Goal: Task Accomplishment & Management: Use online tool/utility

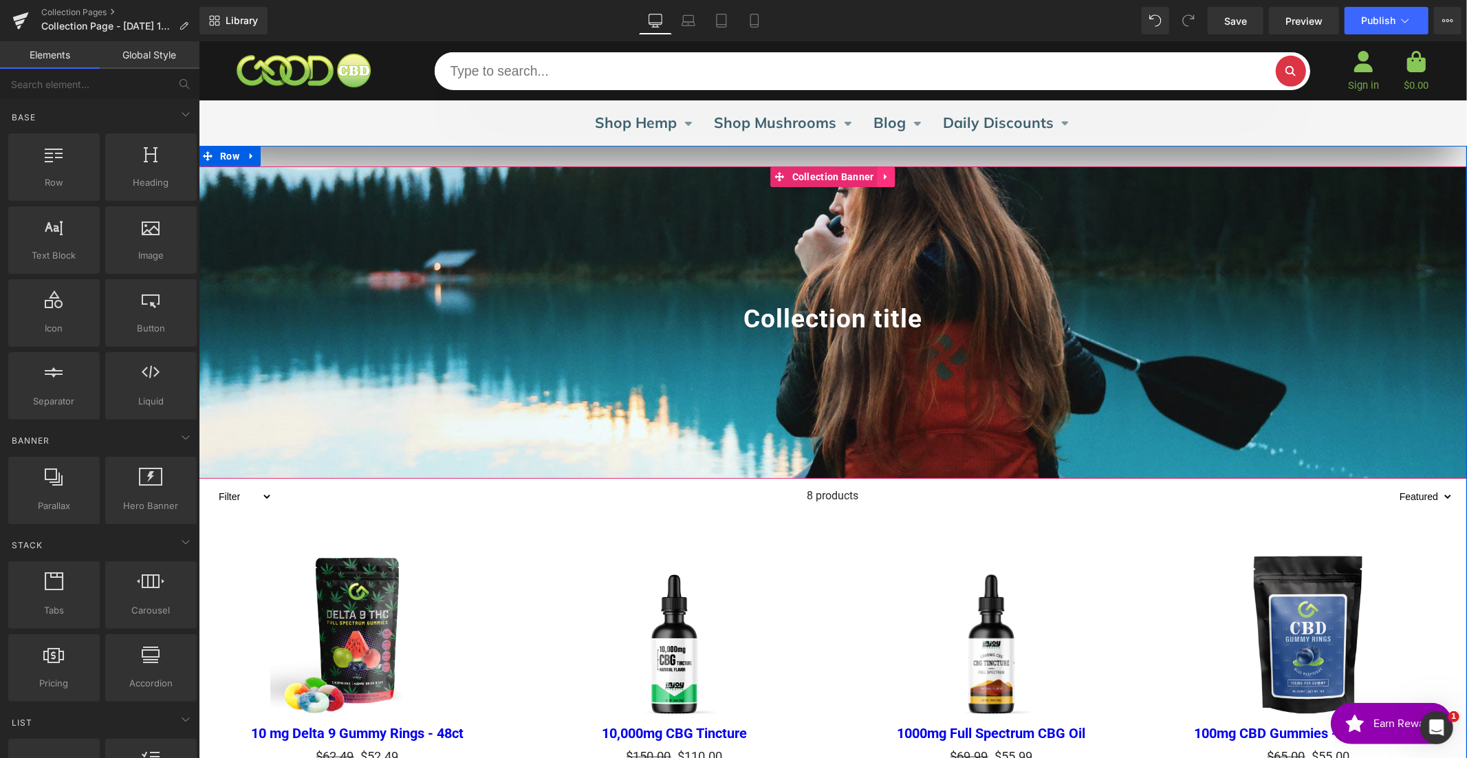
click at [884, 176] on icon at bounding box center [885, 176] width 3 height 6
click at [893, 175] on icon at bounding box center [895, 176] width 10 height 10
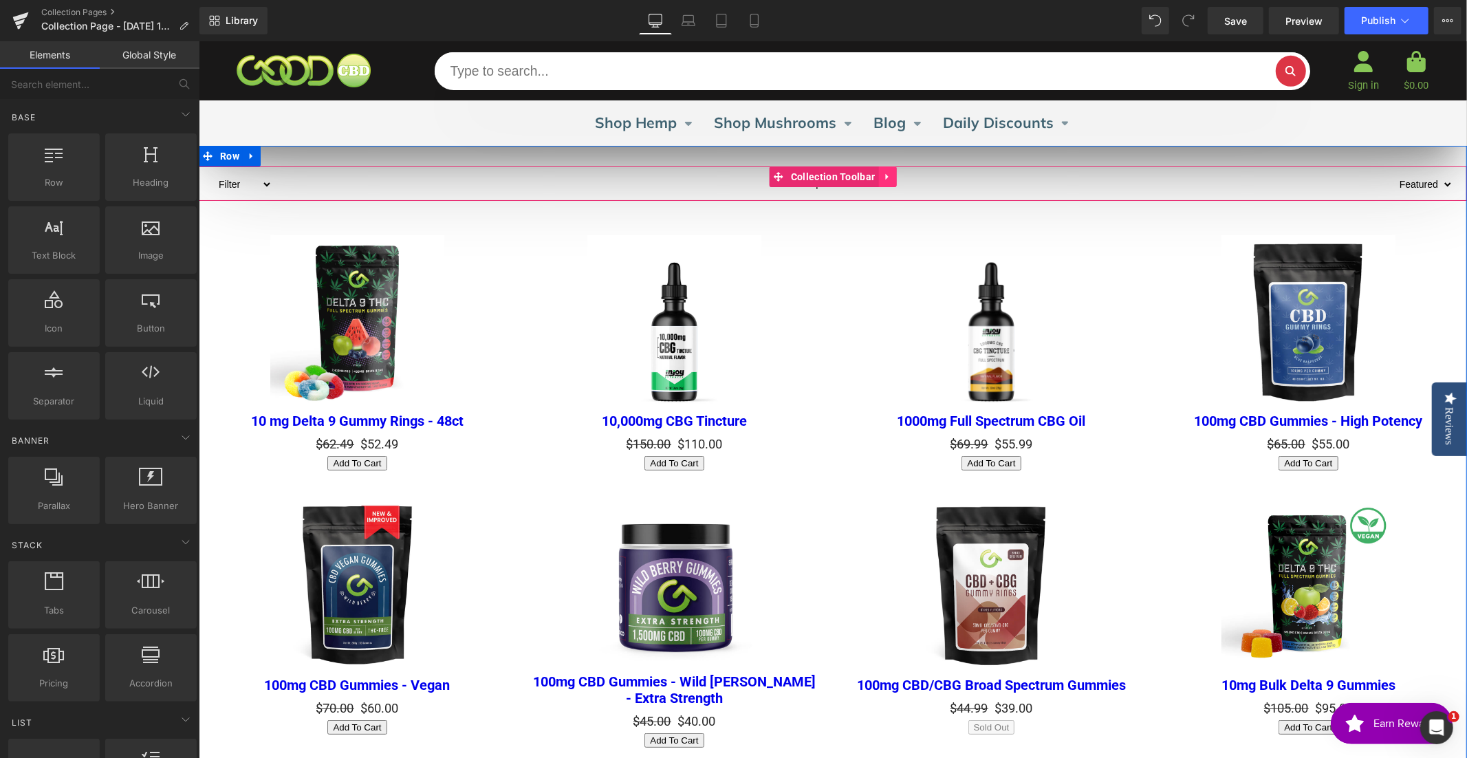
click at [887, 177] on icon at bounding box center [887, 176] width 10 height 10
click at [893, 175] on icon at bounding box center [896, 176] width 10 height 10
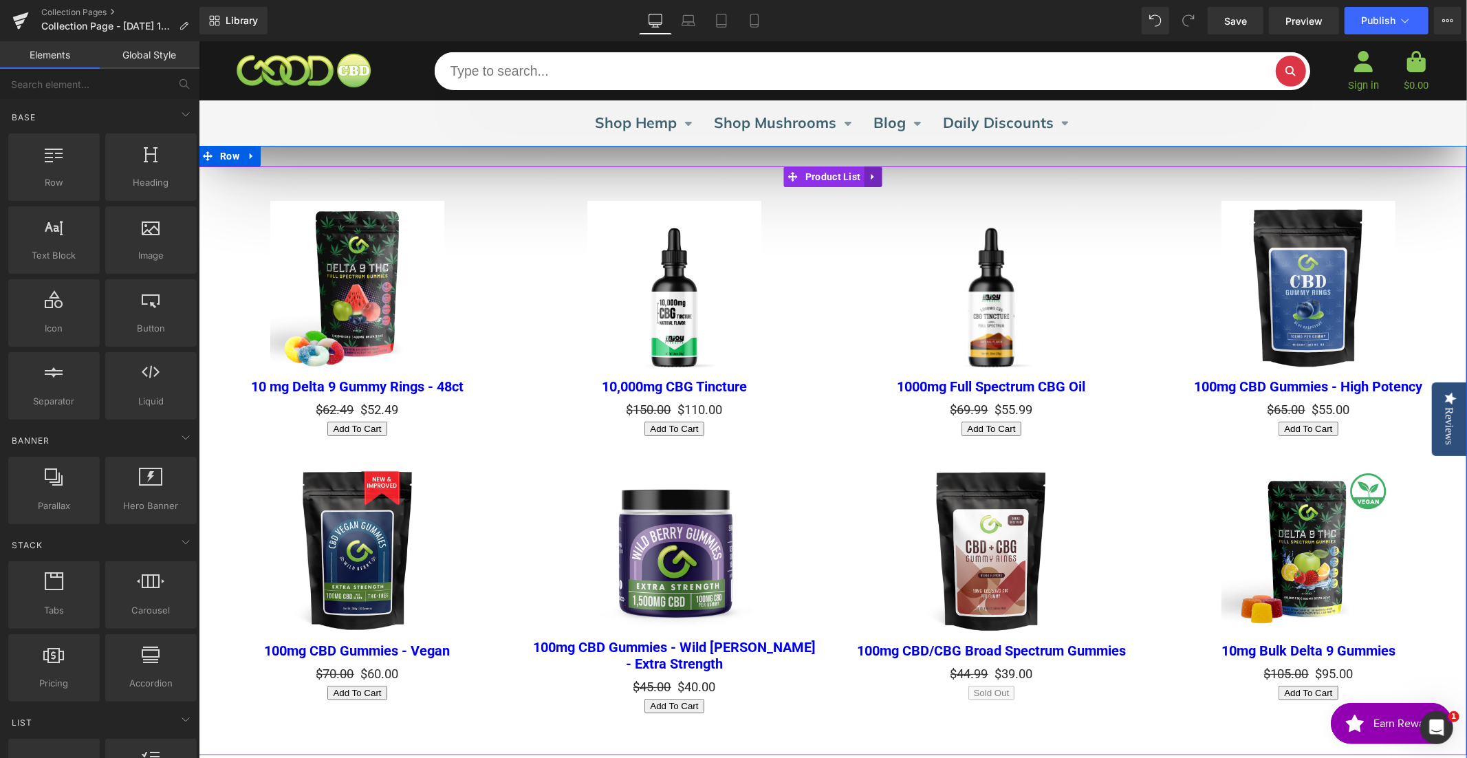
click at [872, 179] on icon at bounding box center [873, 176] width 10 height 10
click at [879, 175] on icon at bounding box center [882, 176] width 10 height 10
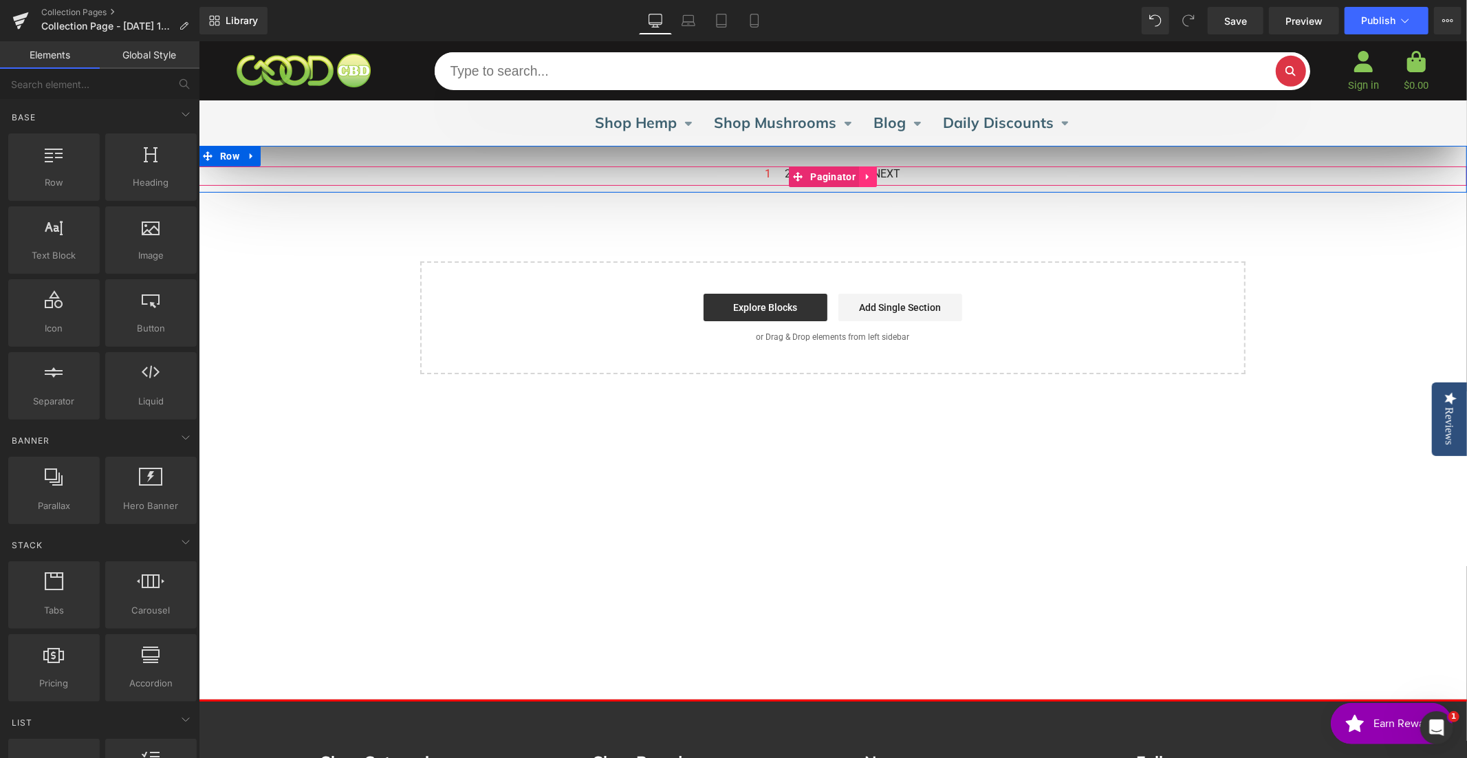
click at [863, 174] on icon at bounding box center [867, 176] width 10 height 10
click at [873, 176] on icon at bounding box center [876, 176] width 10 height 10
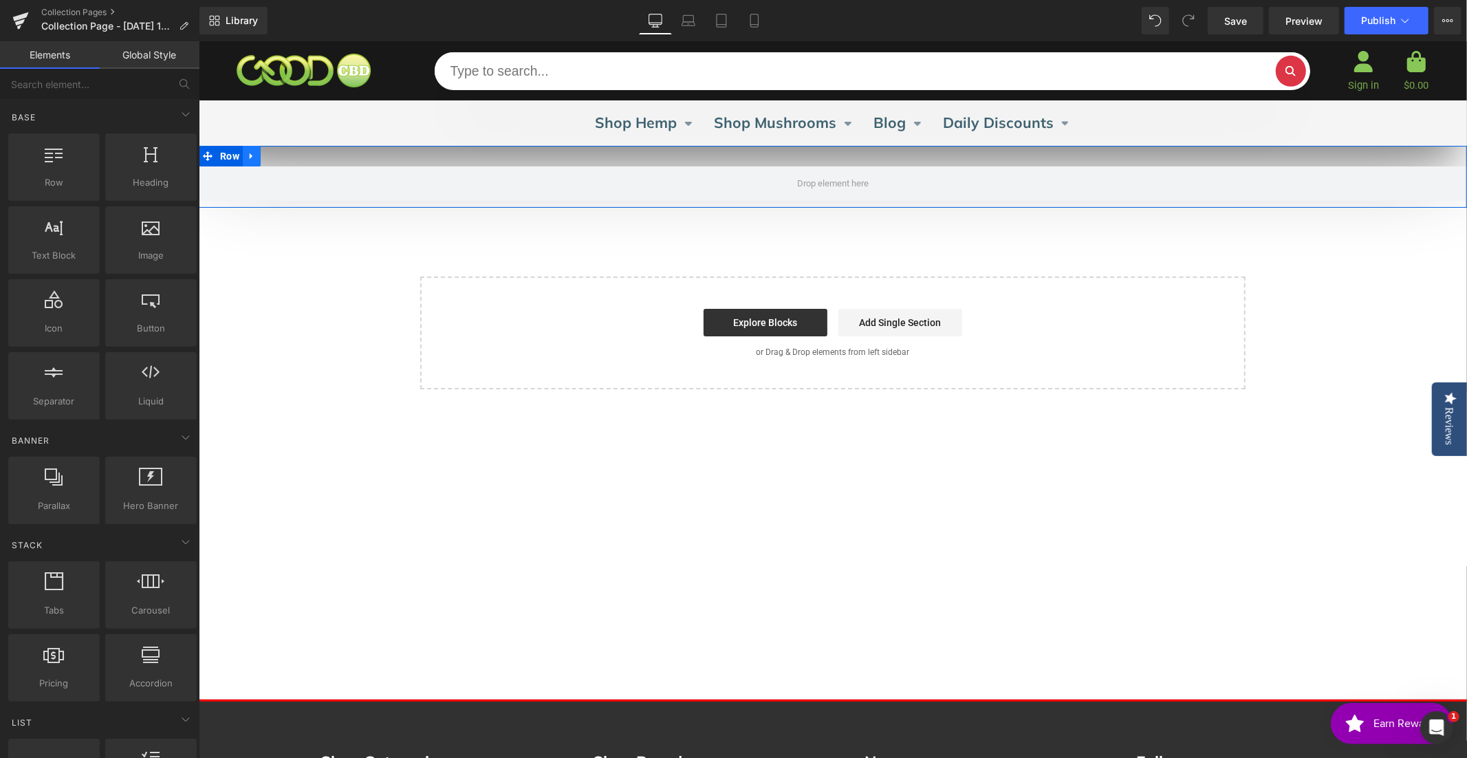
click at [248, 155] on icon at bounding box center [251, 156] width 10 height 10
click at [285, 154] on icon at bounding box center [287, 156] width 10 height 10
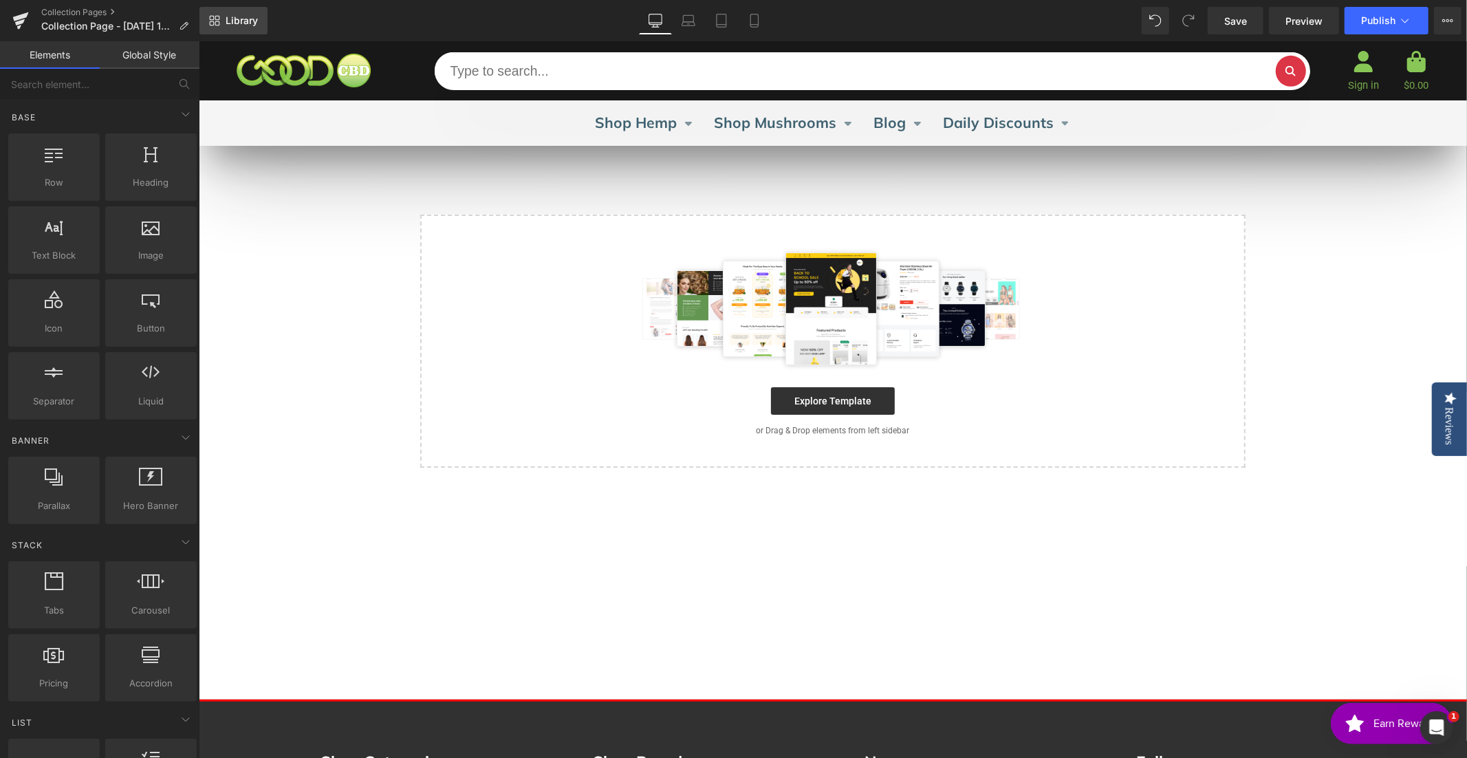
click at [241, 18] on span "Library" at bounding box center [242, 20] width 32 height 12
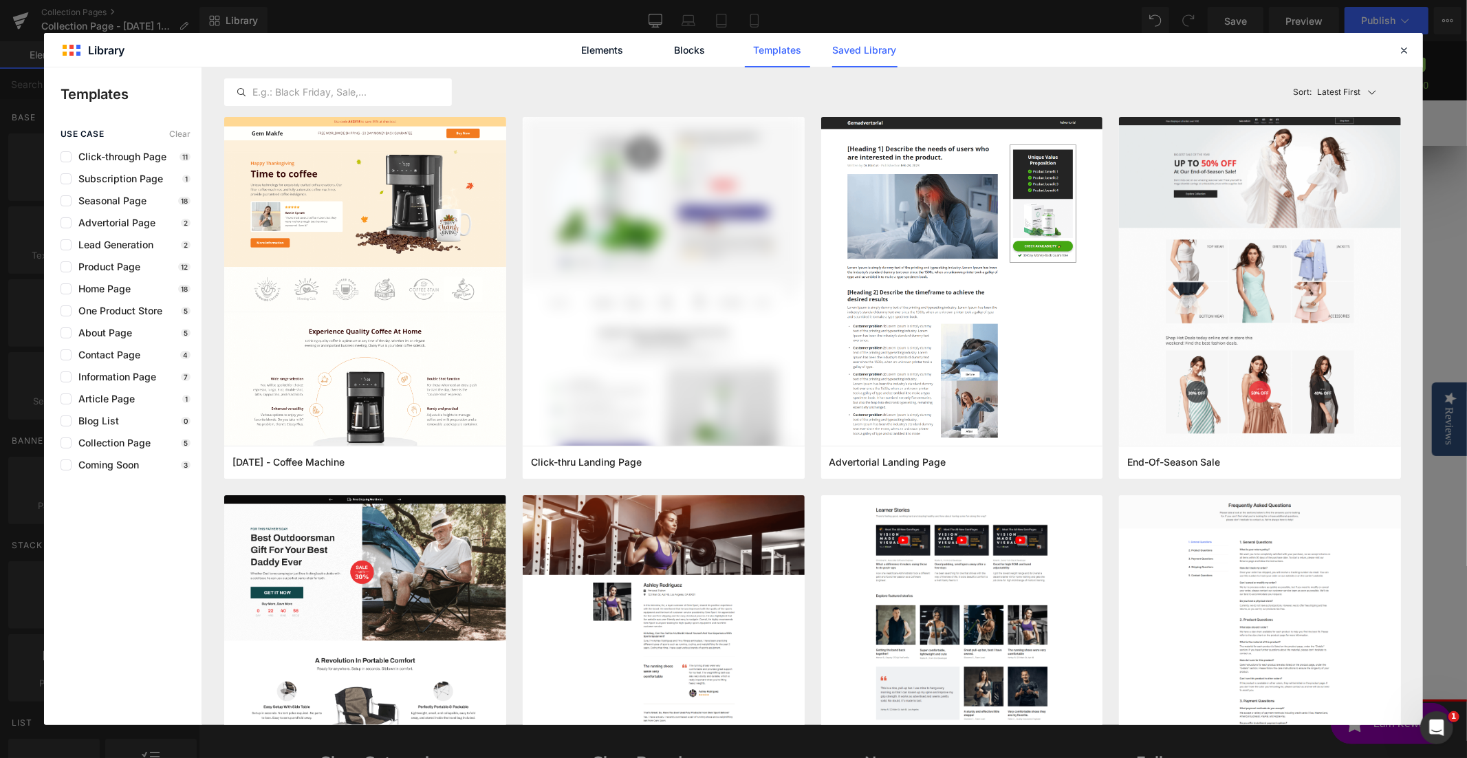
click at [860, 52] on link "Saved Library" at bounding box center [864, 50] width 65 height 34
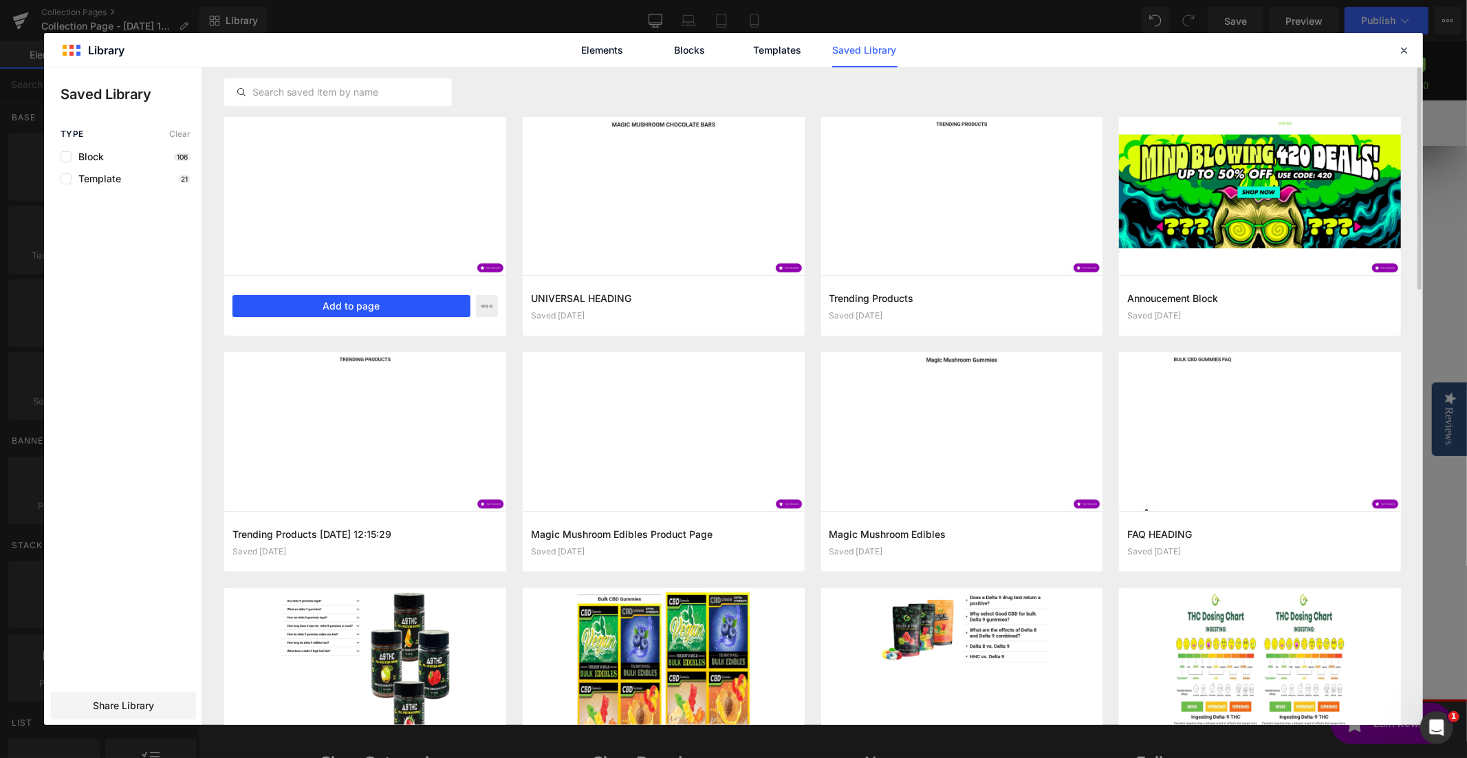
click at [334, 306] on button "Add to page" at bounding box center [351, 306] width 238 height 22
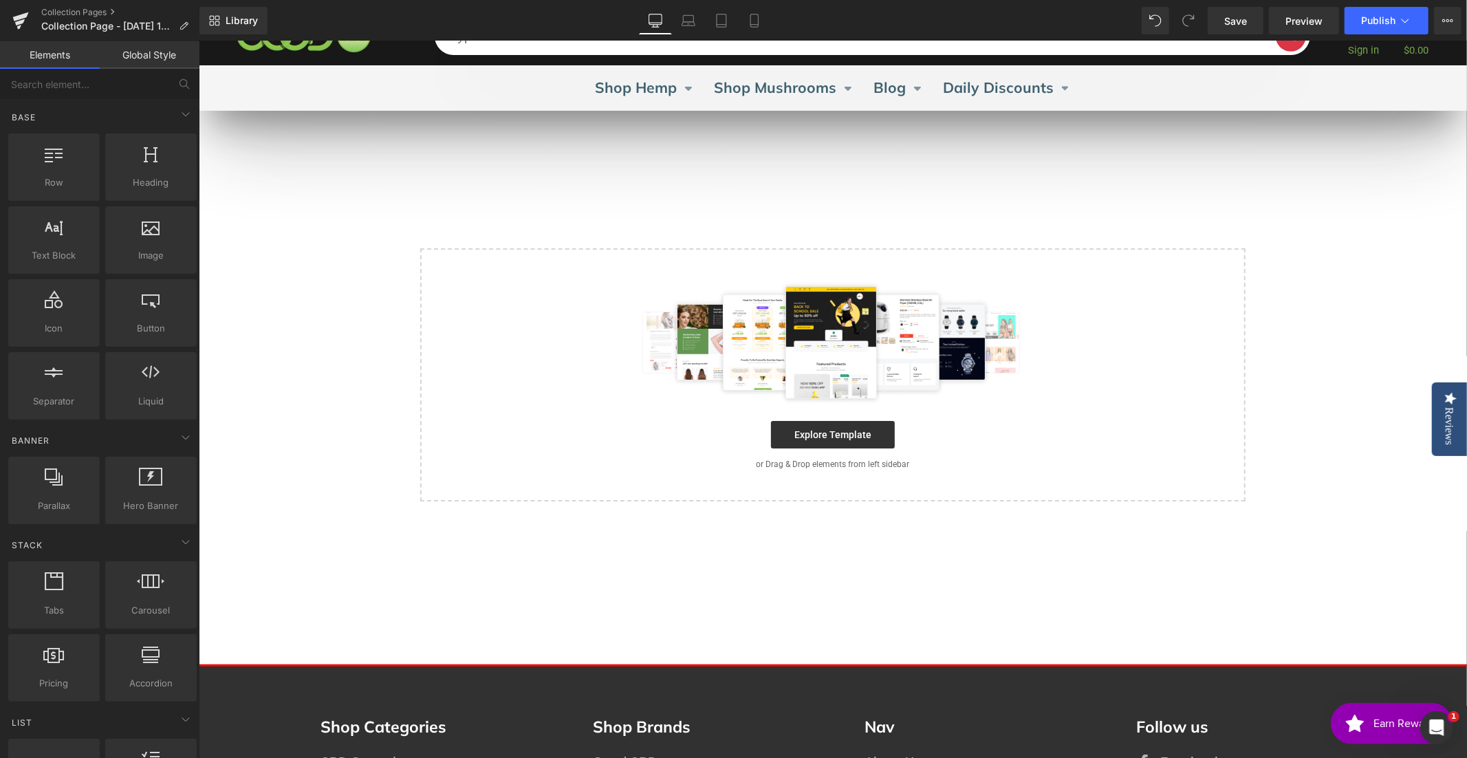
scroll to position [36, 0]
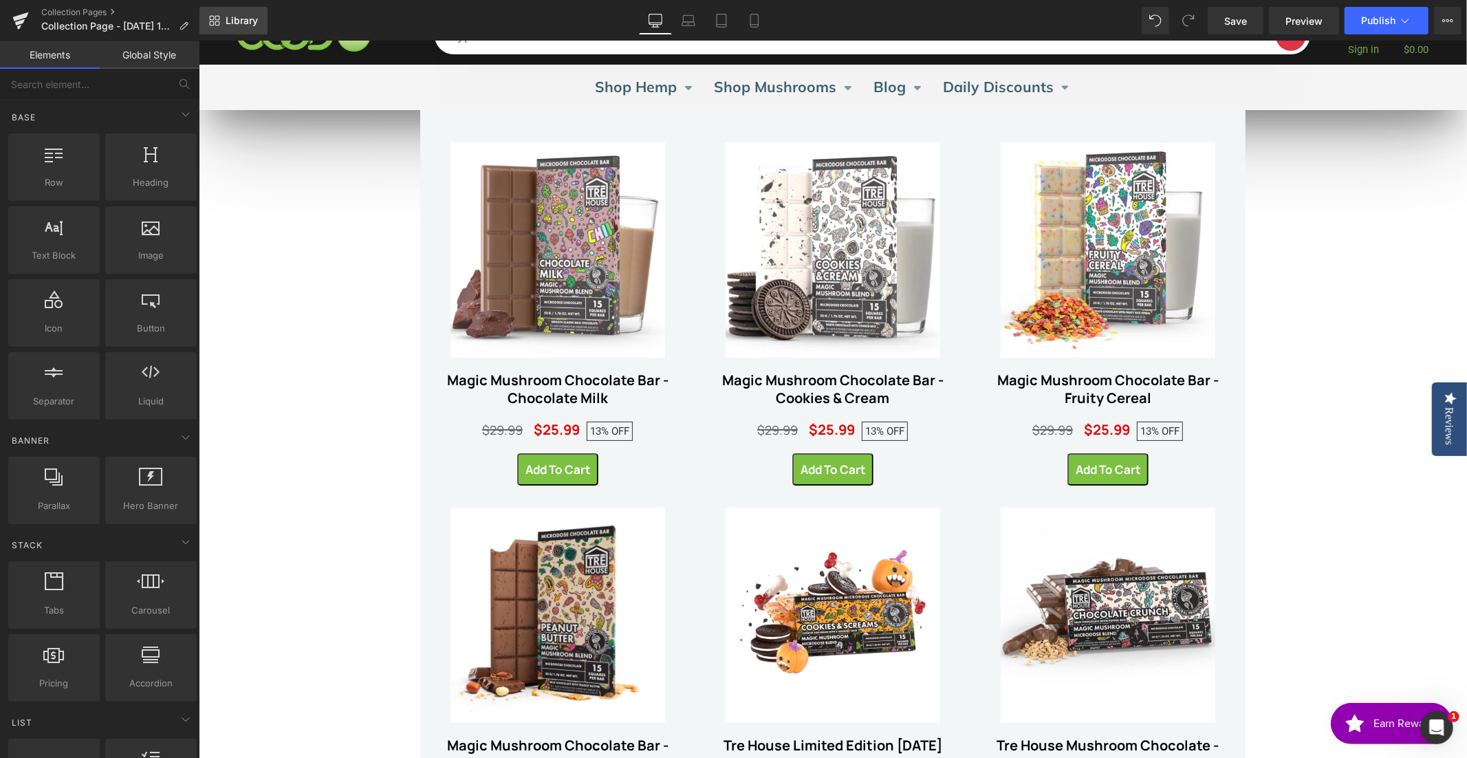
click at [230, 20] on span "Library" at bounding box center [242, 20] width 32 height 12
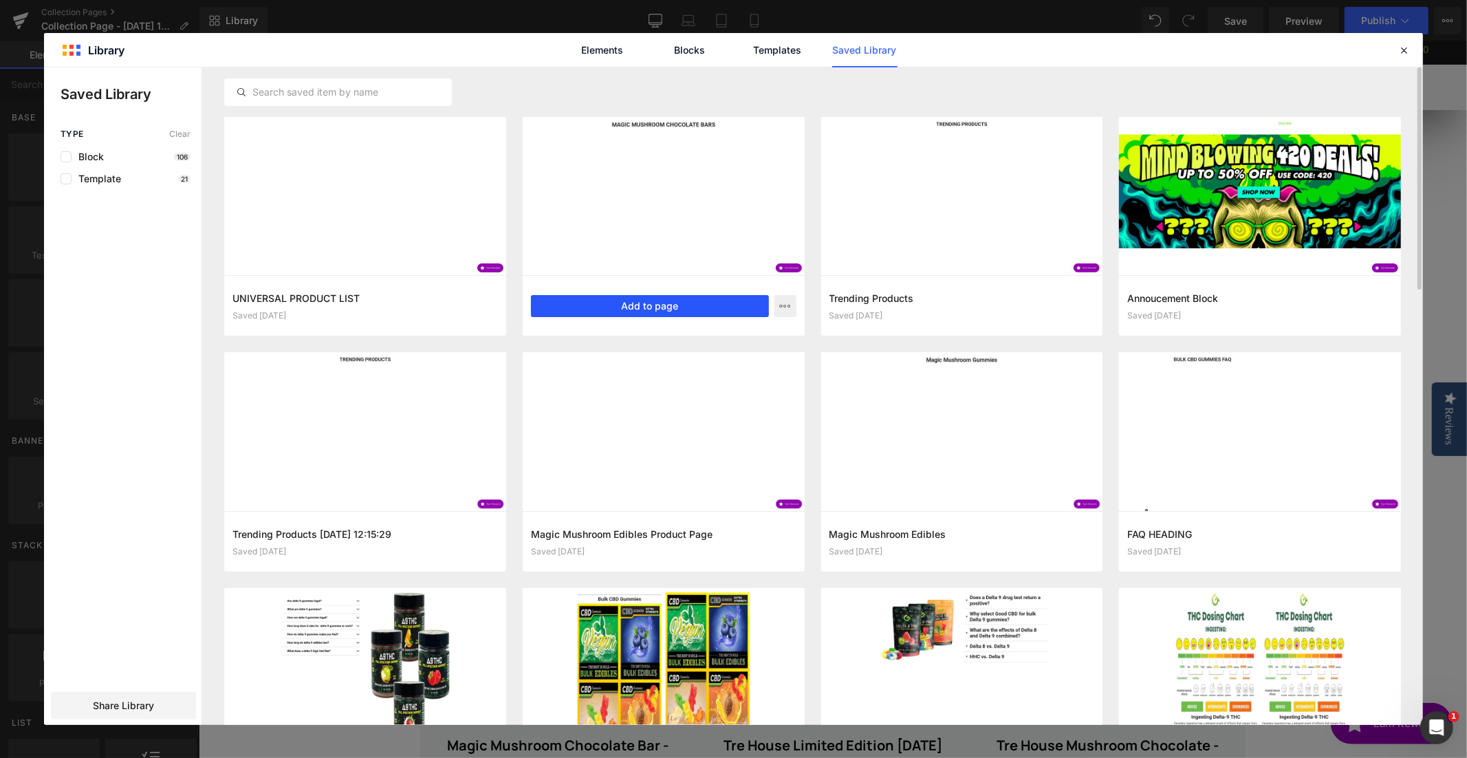
click at [651, 301] on button "Add to page" at bounding box center [650, 306] width 238 height 22
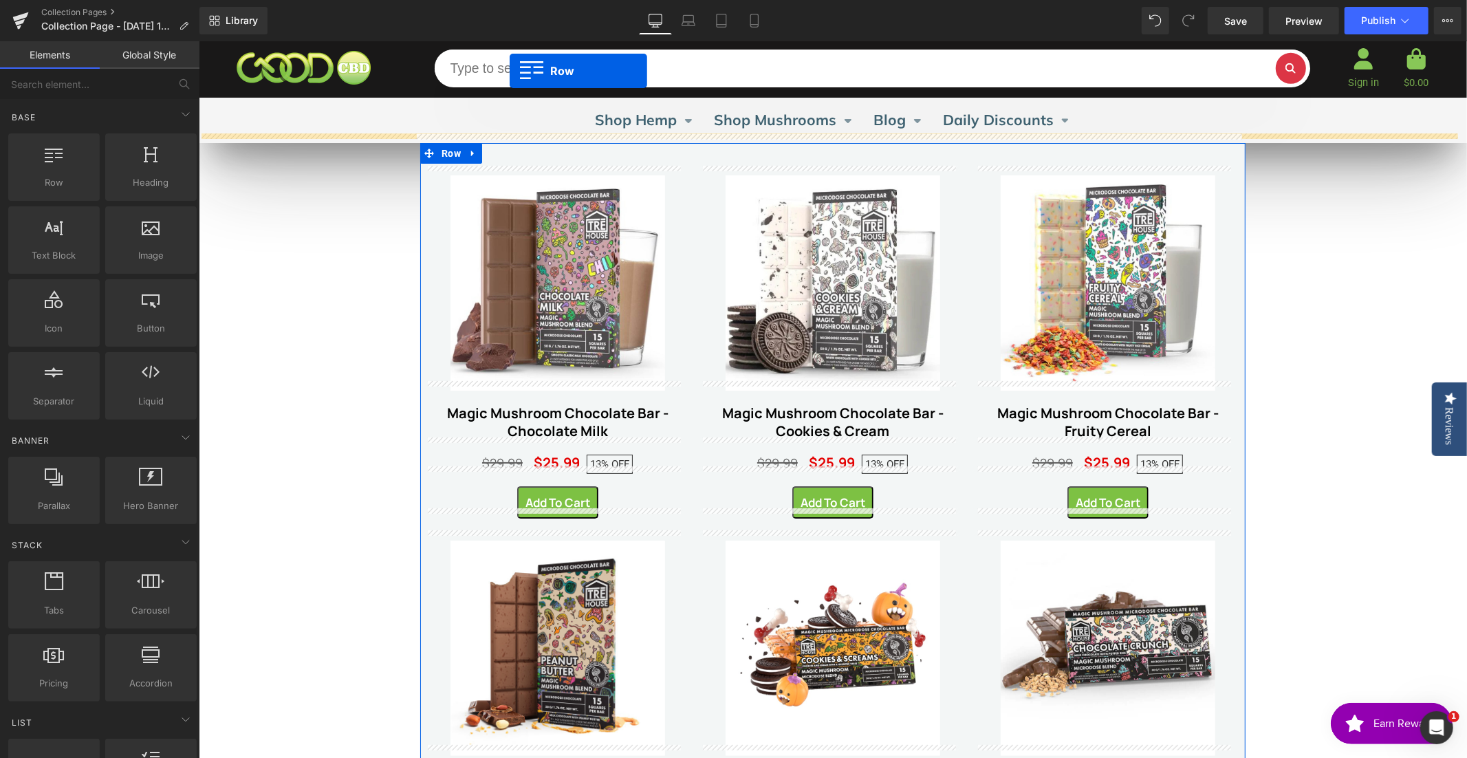
scroll to position [0, 0]
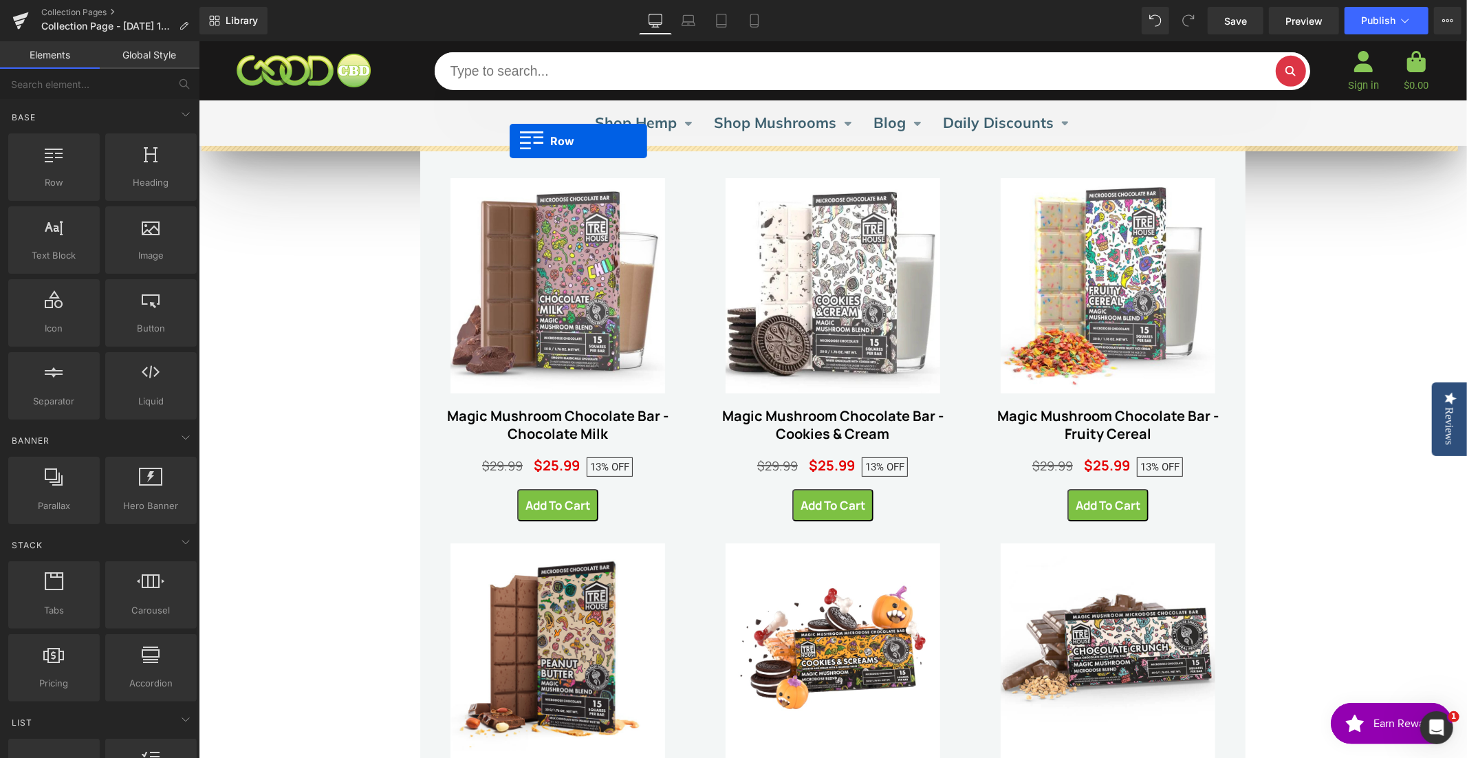
drag, startPoint x: 421, startPoint y: 121, endPoint x: 509, endPoint y: 140, distance: 90.1
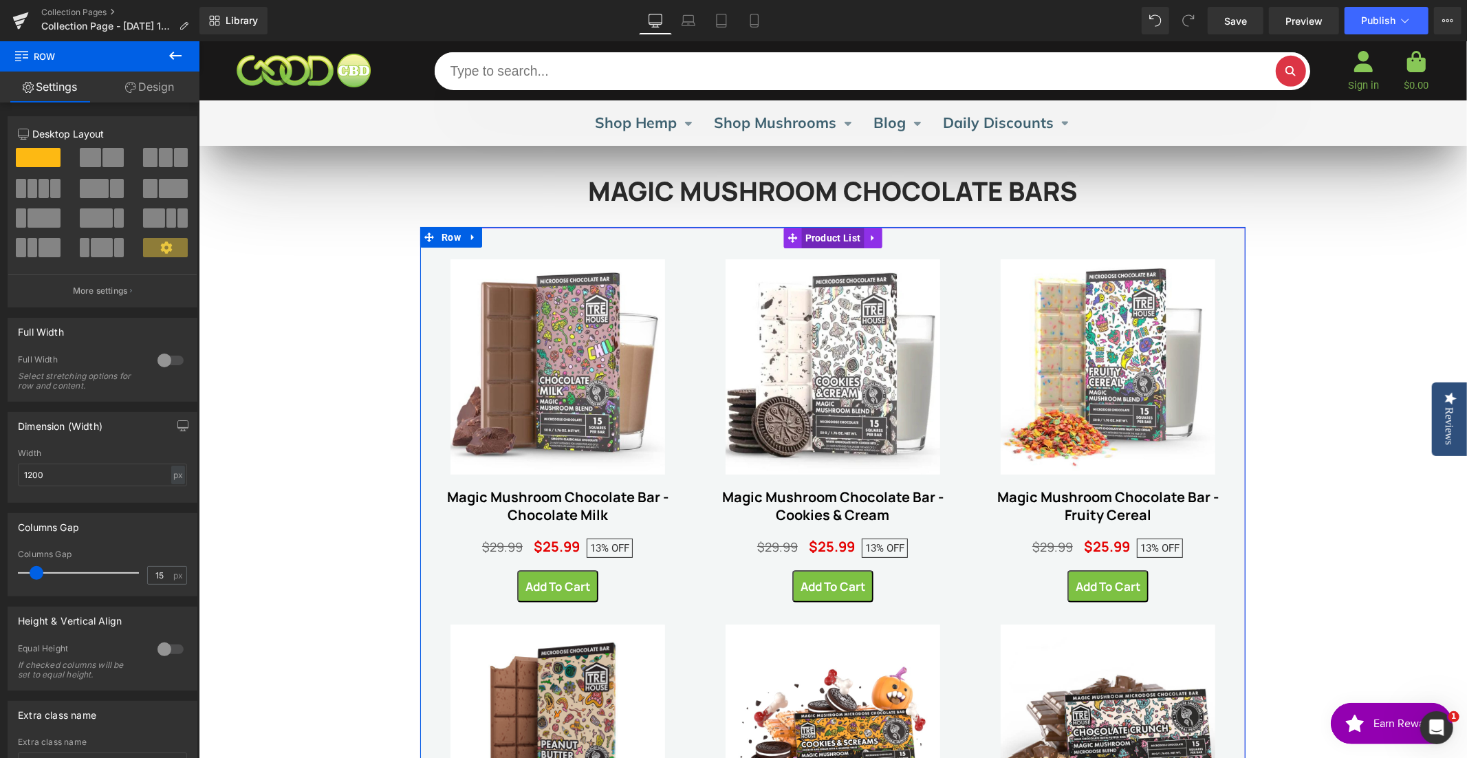
click at [825, 239] on span "Product List" at bounding box center [832, 237] width 63 height 21
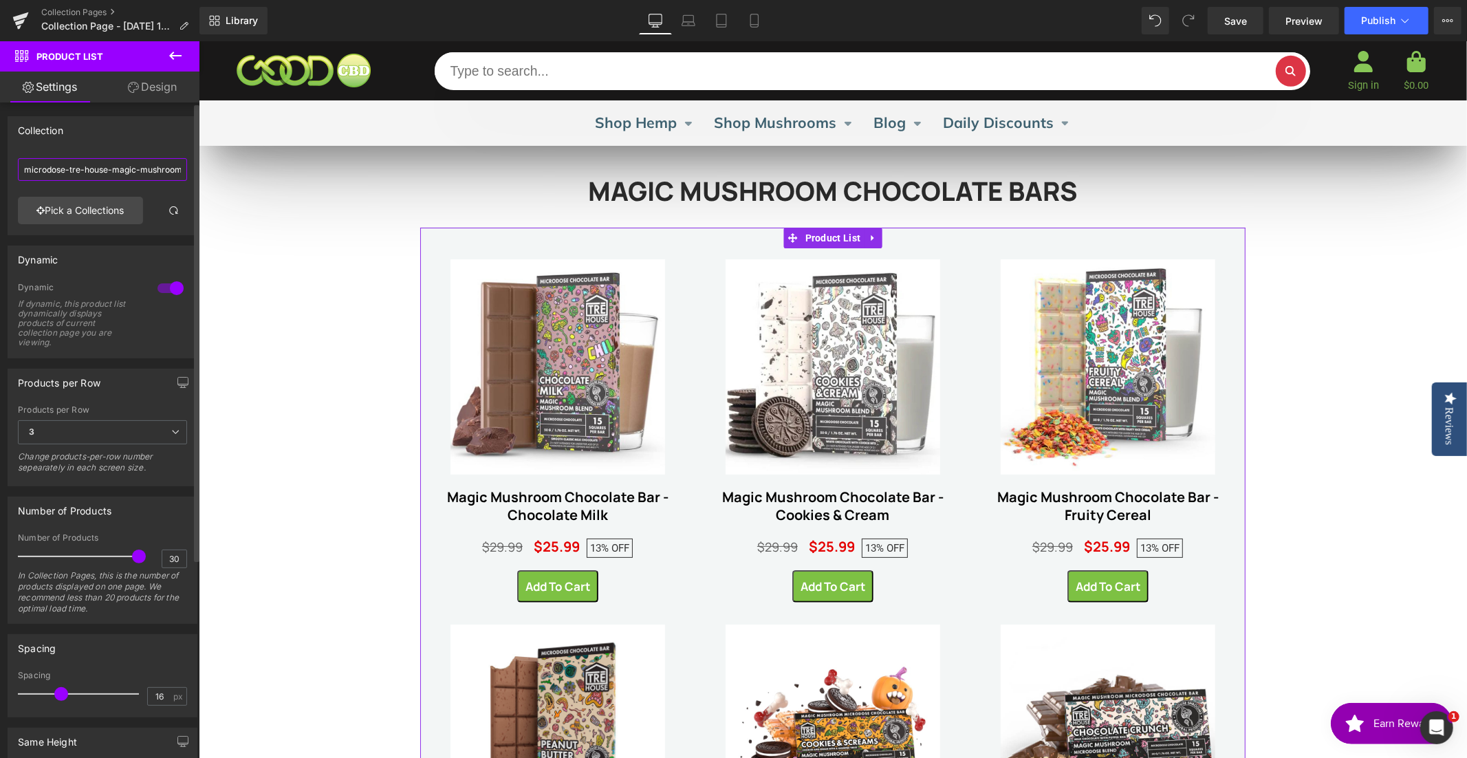
click at [89, 171] on input "microdose-tre-house-magic-mushroom-chocolate-bars" at bounding box center [102, 169] width 169 height 23
click at [94, 210] on link "Pick a Collections" at bounding box center [80, 211] width 125 height 28
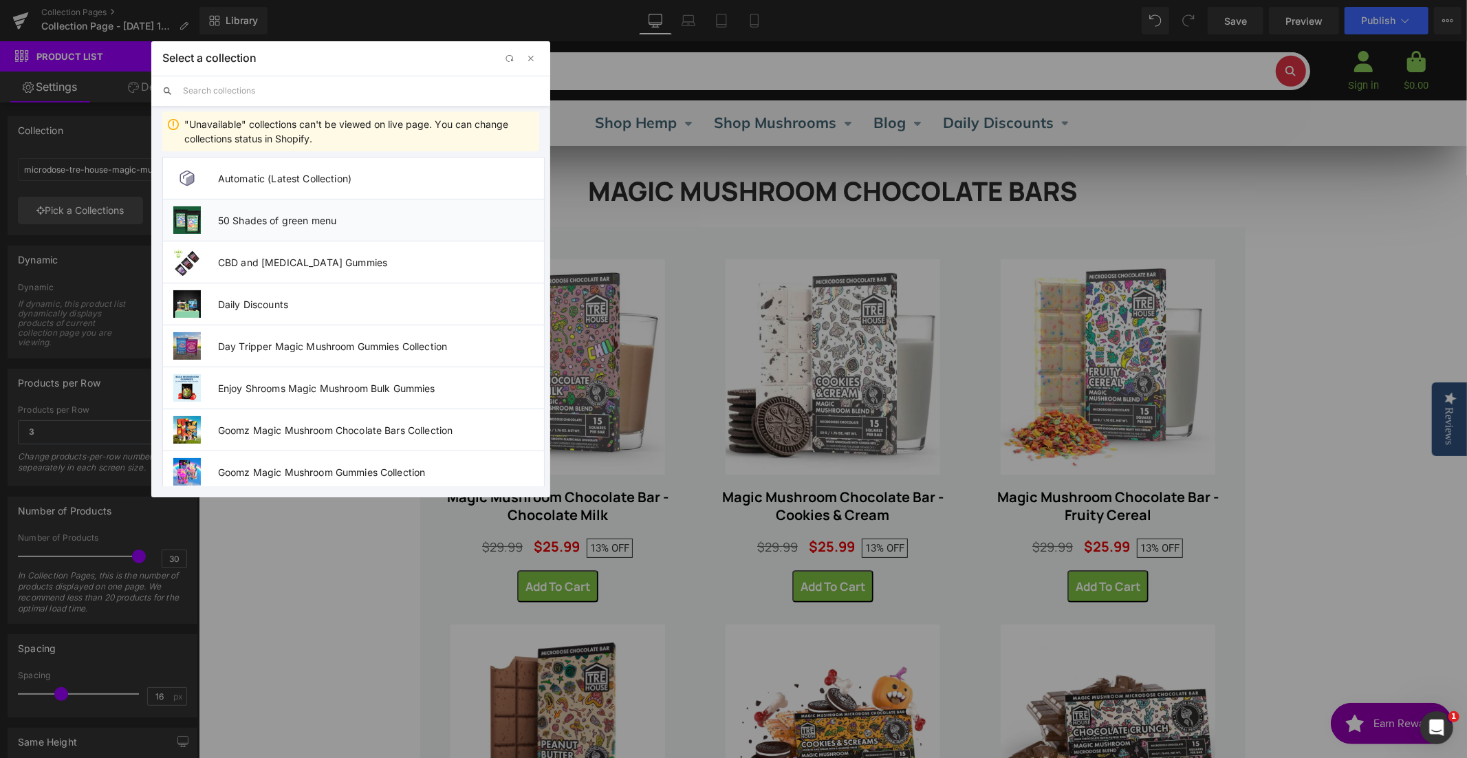
click at [243, 221] on span "50 Shades of green menu" at bounding box center [381, 221] width 326 height 12
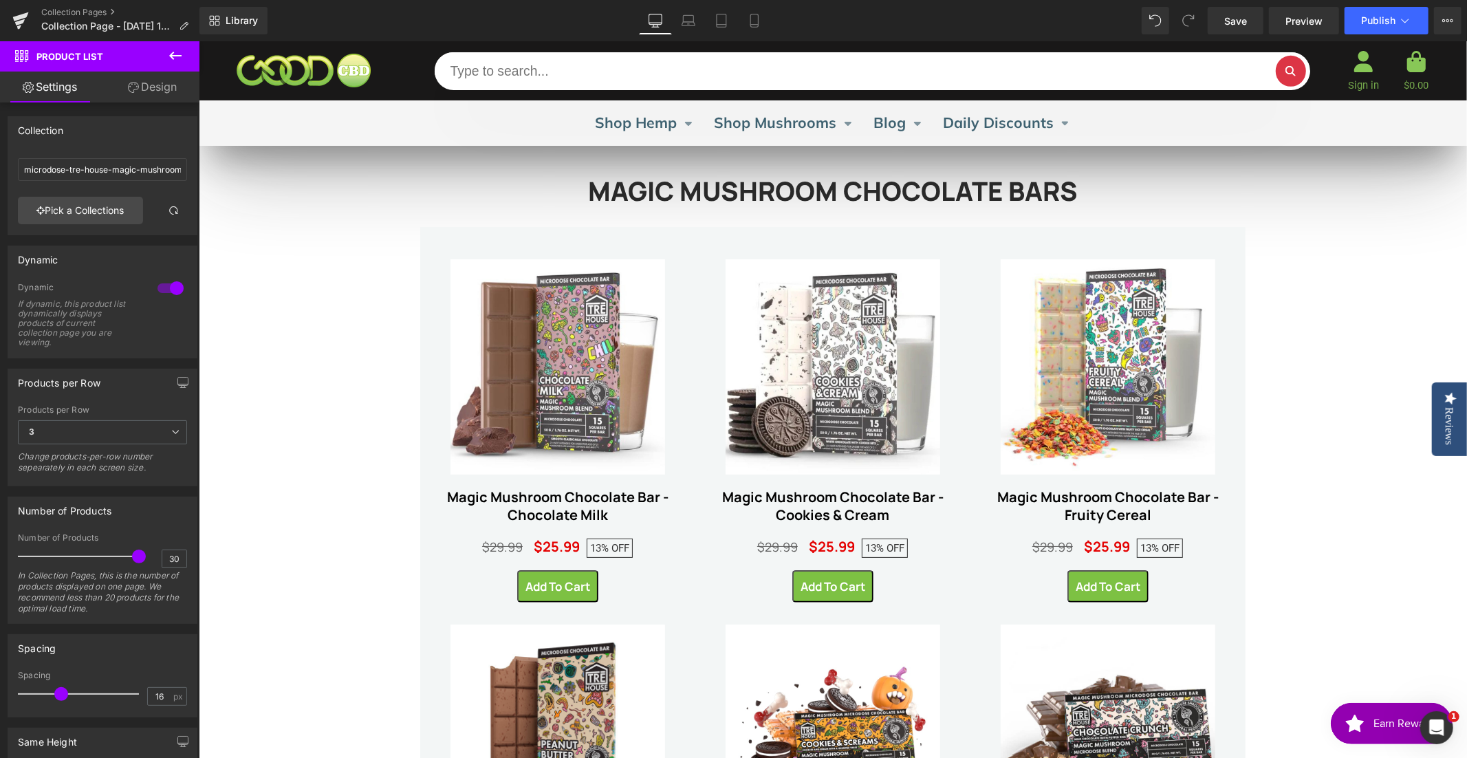
type input "50 Shades of green menu"
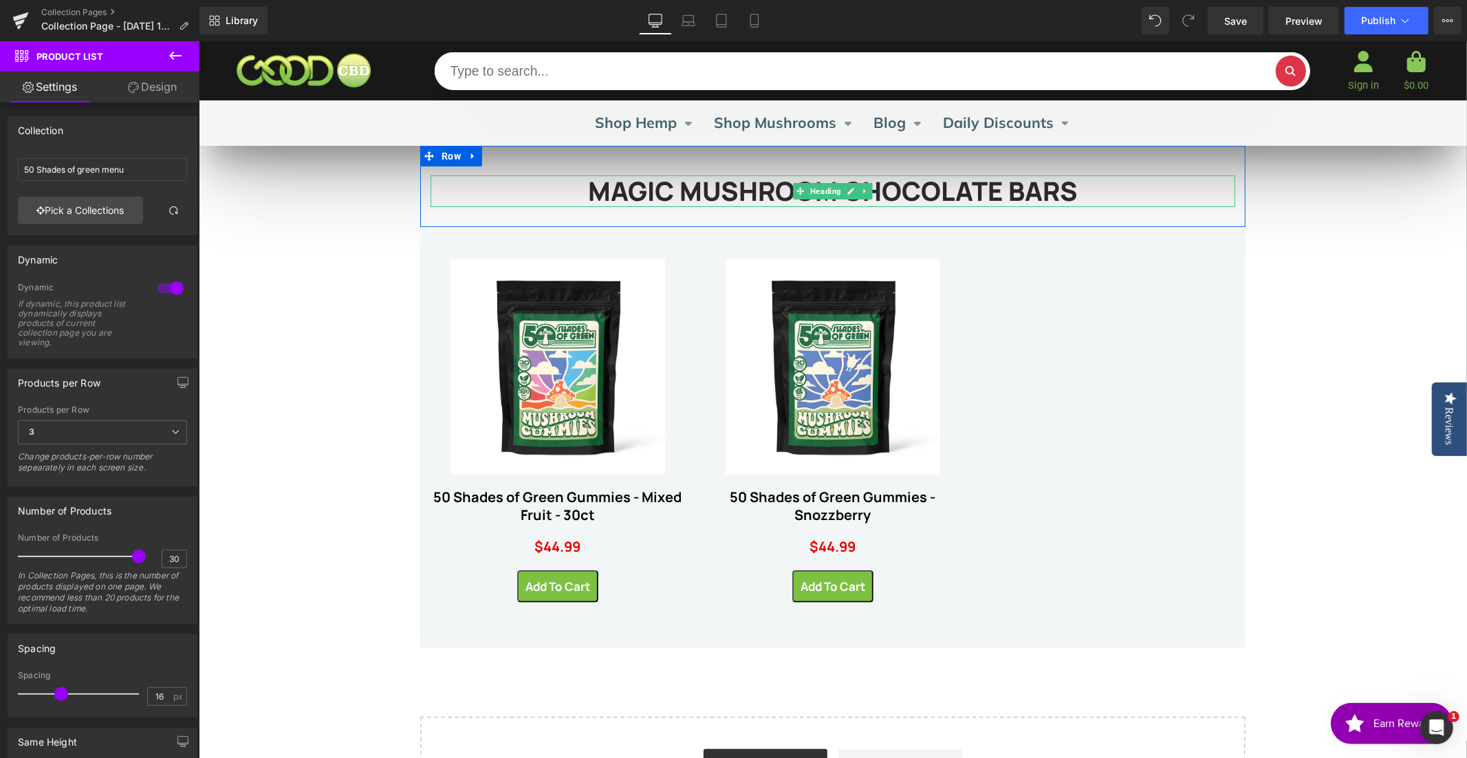
click at [1023, 186] on h1 "MAGIC MUSHROOM CHOCOLATE BARS" at bounding box center [832, 191] width 805 height 32
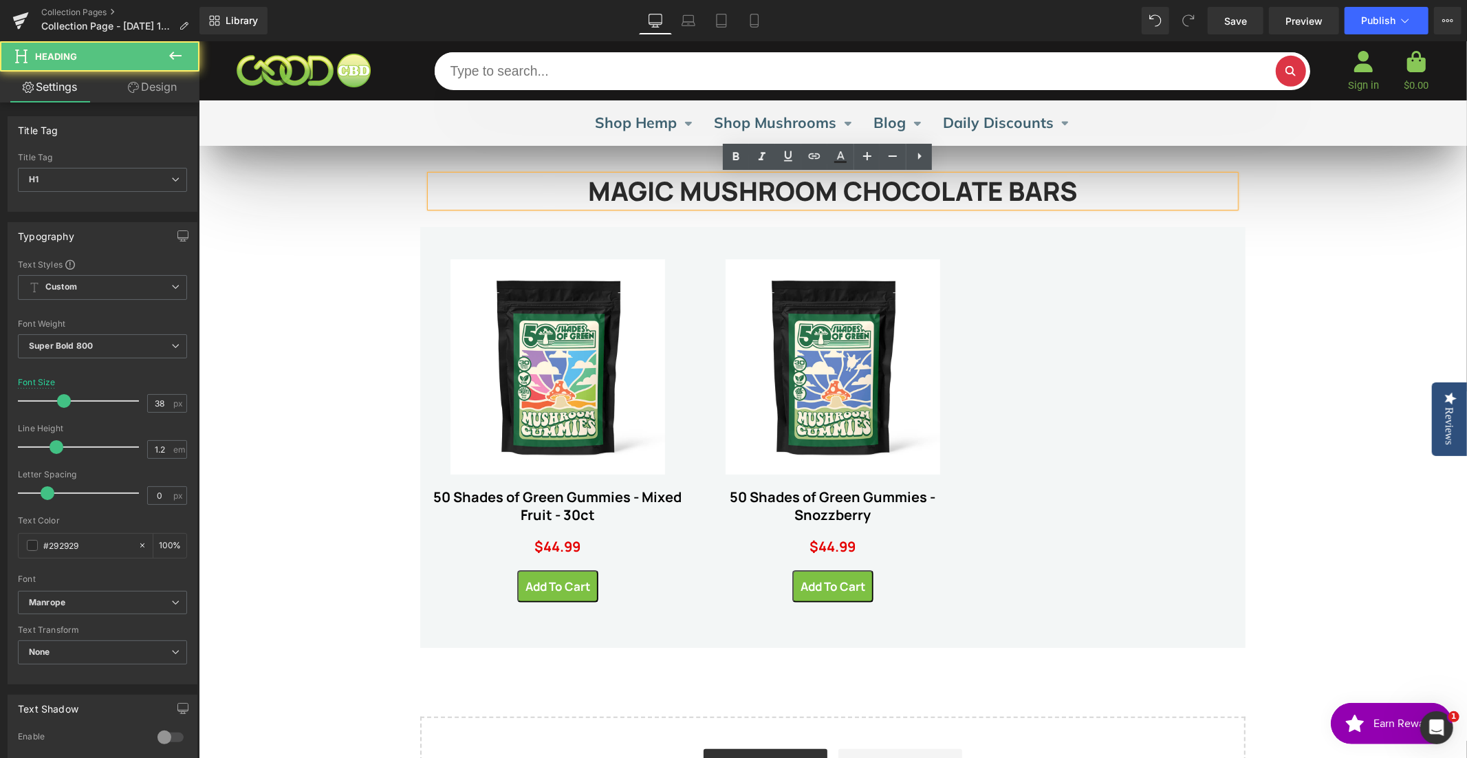
click at [1023, 186] on h1 "MAGIC MUSHROOM CHOCOLATE BARS" at bounding box center [832, 191] width 805 height 32
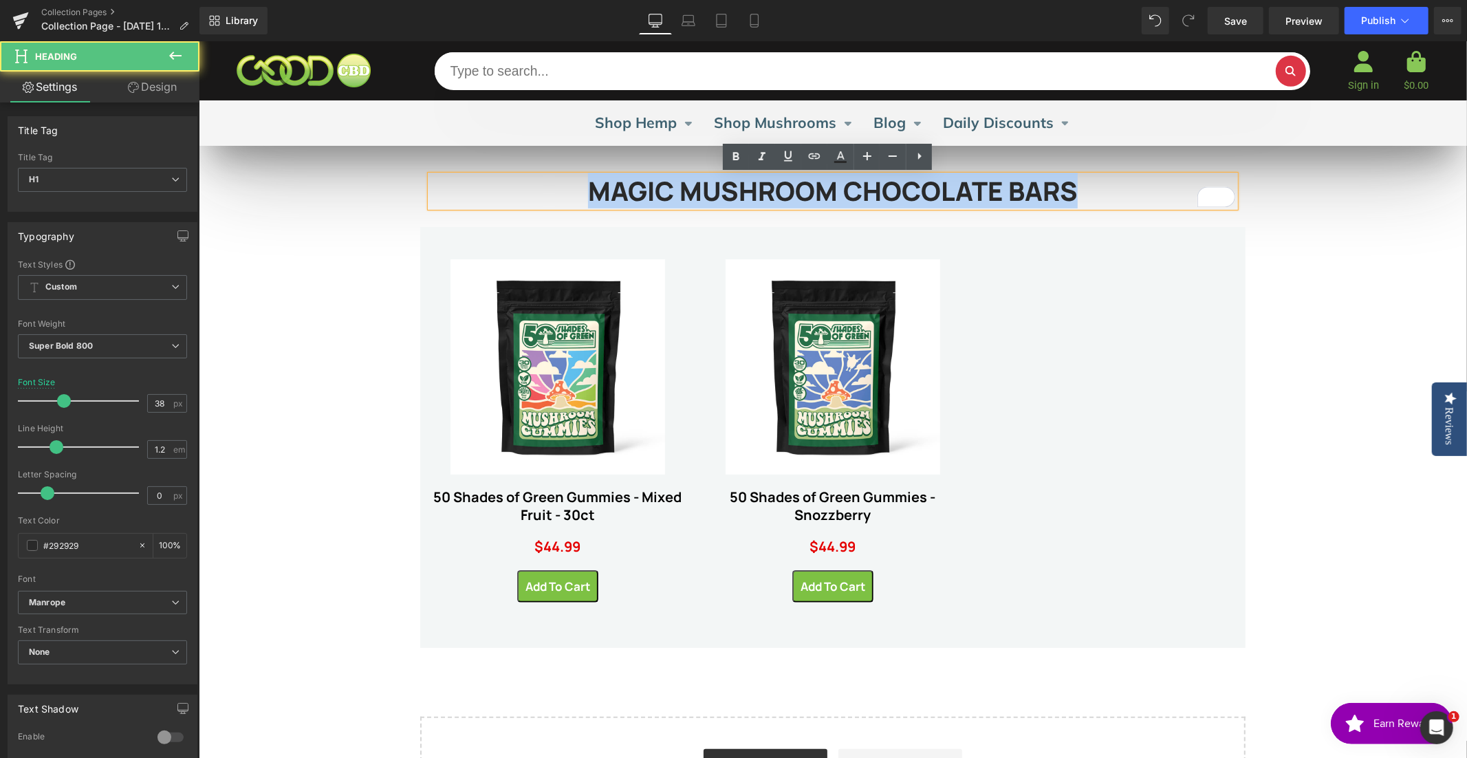
click at [1023, 186] on h1 "MAGIC MUSHROOM CHOCOLATE BARS" at bounding box center [832, 191] width 805 height 32
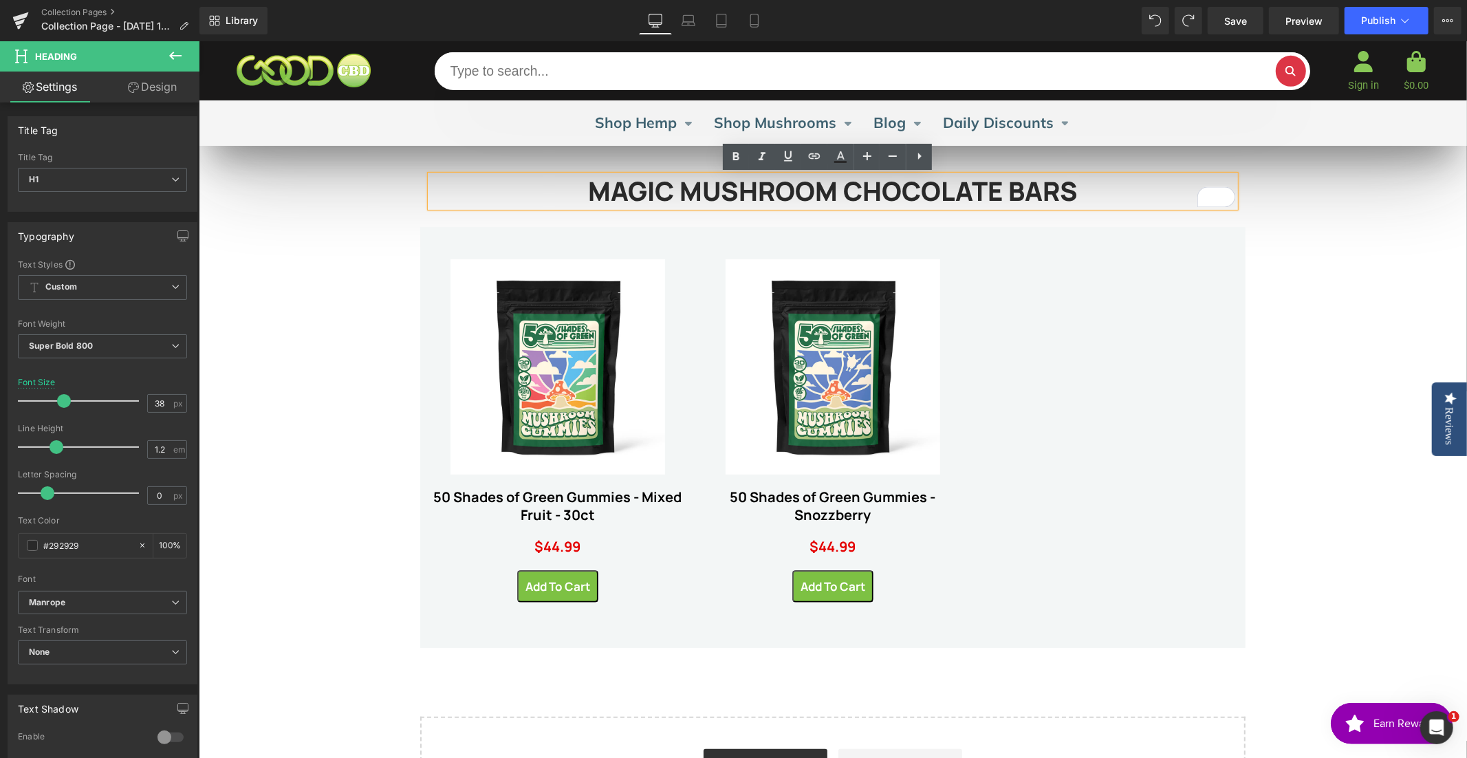
click at [968, 189] on h1 "MAGIC MUSHROOM CHOCOLATE BARS" at bounding box center [832, 191] width 805 height 32
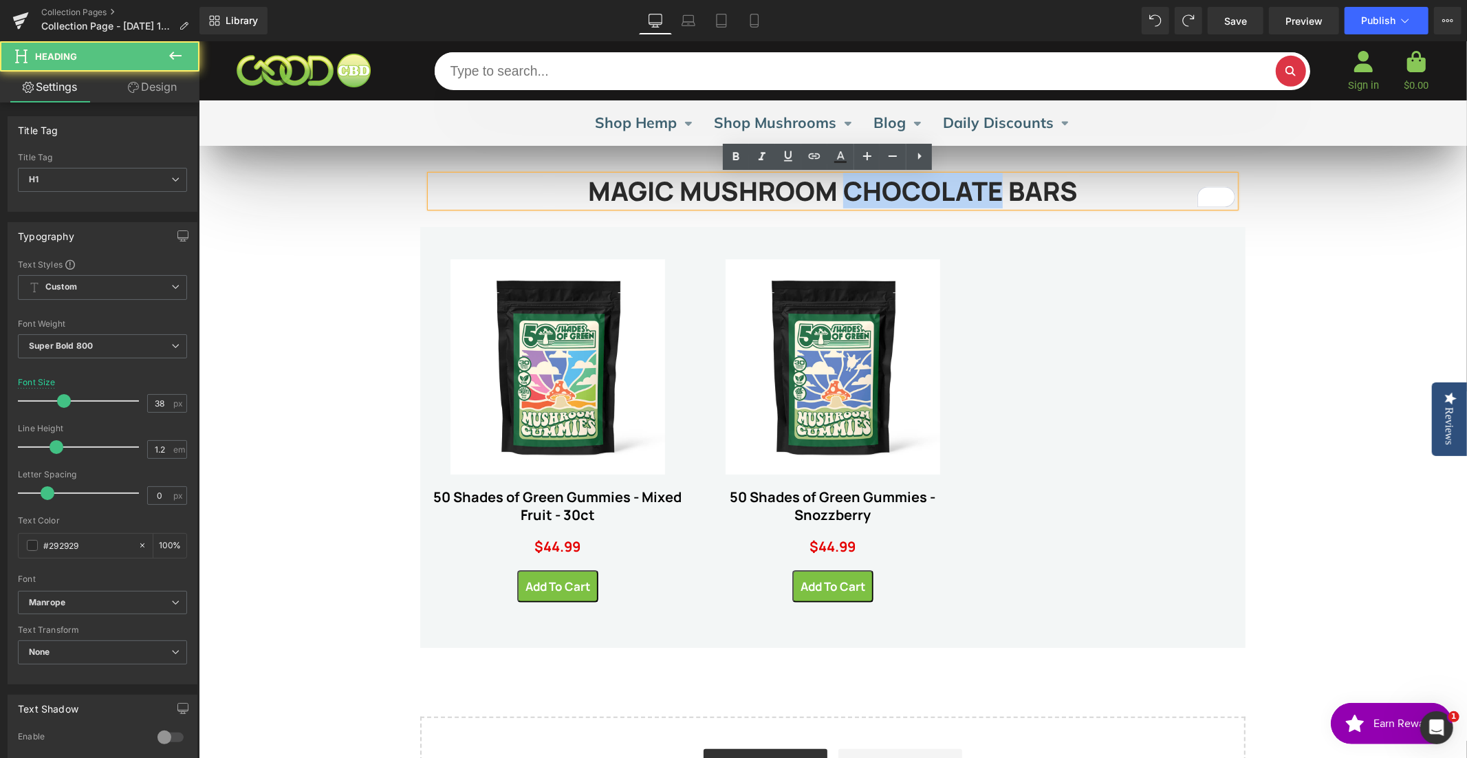
click at [968, 189] on h1 "MAGIC MUSHROOM CHOCOLATE BARS" at bounding box center [832, 191] width 805 height 32
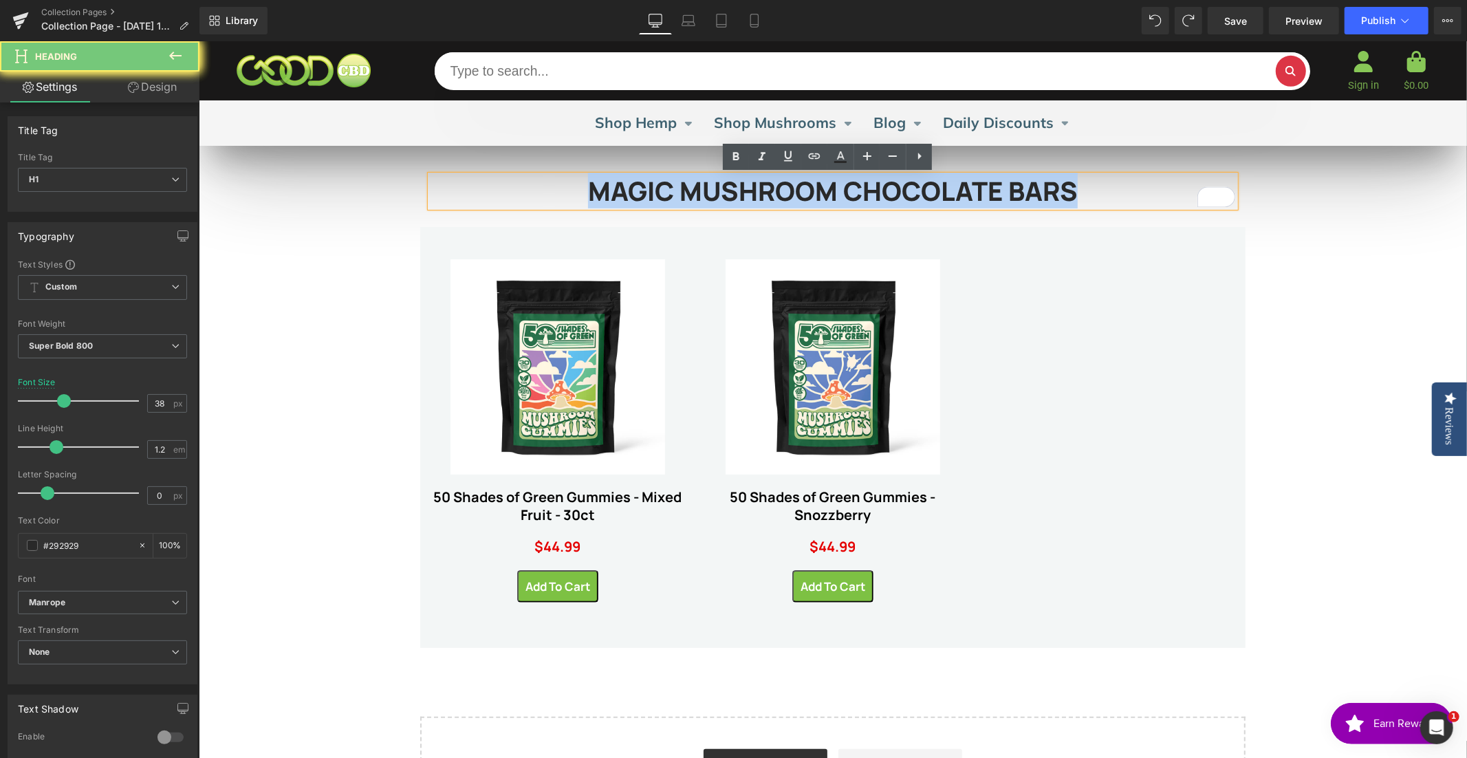
click at [968, 189] on h1 "MAGIC MUSHROOM CHOCOLATE BARS" at bounding box center [832, 191] width 805 height 32
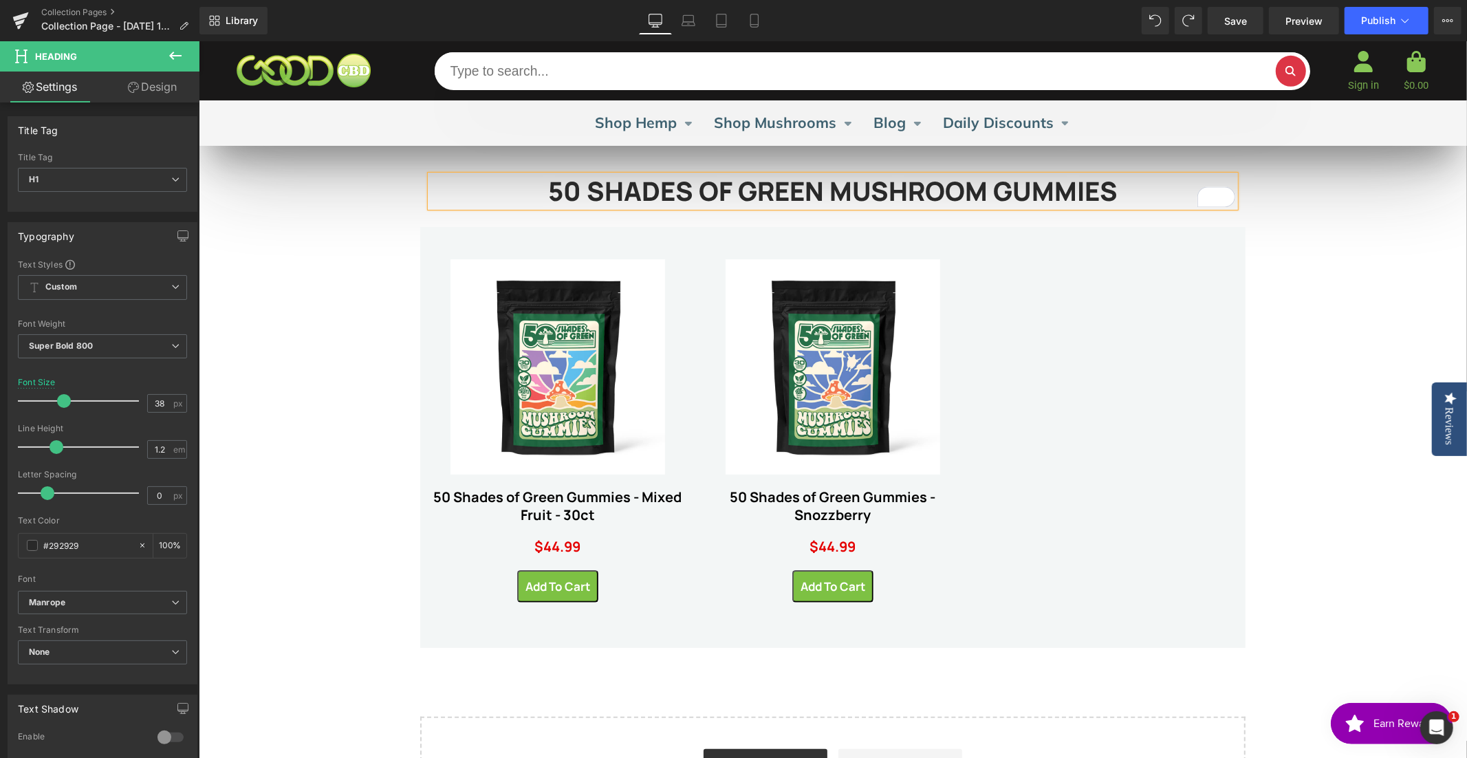
click at [1352, 209] on div "50 SHADES OF GREEN MUSHROOM GUMMIES Heading Row Sale Off (P) Image 50 Shades of…" at bounding box center [832, 487] width 1268 height 684
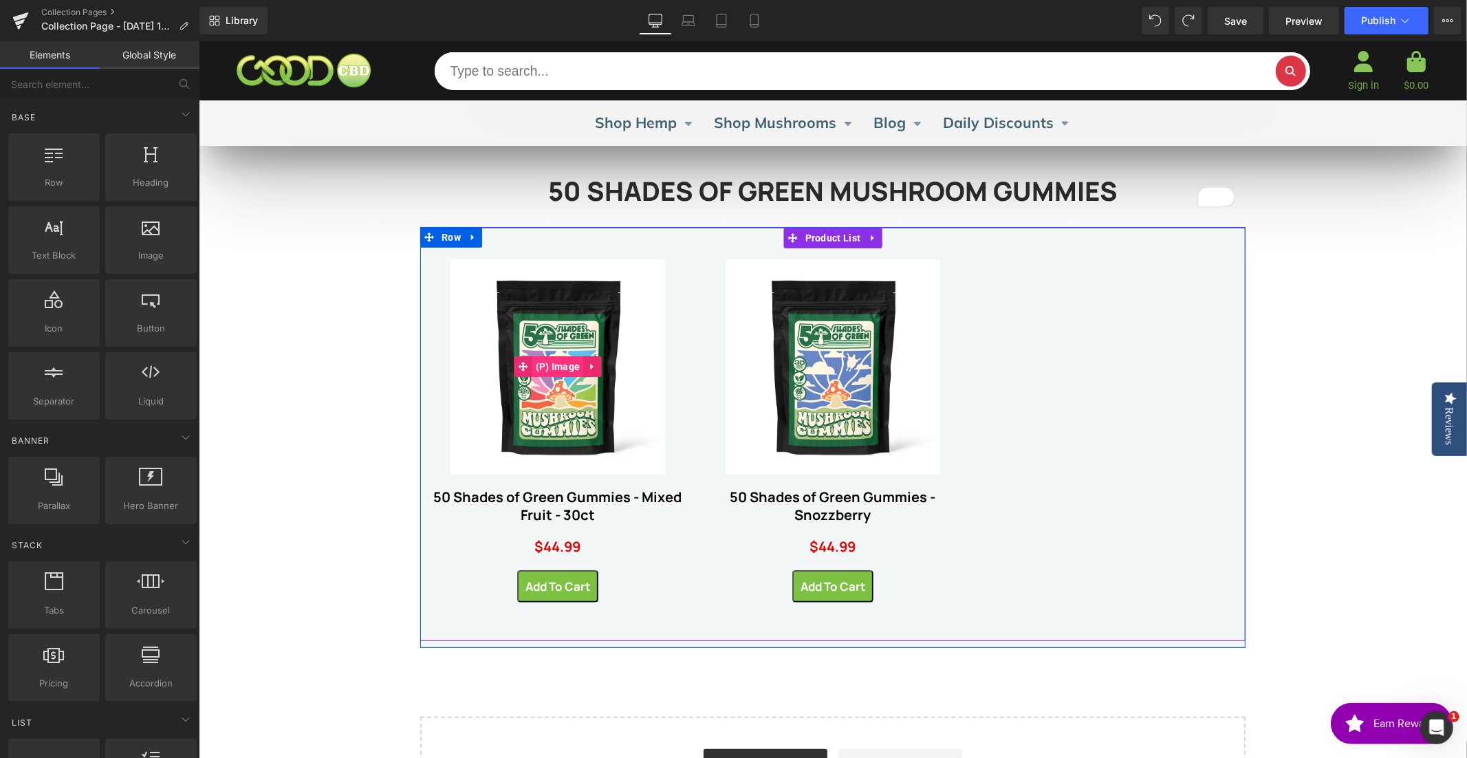
click at [554, 362] on span "(P) Image" at bounding box center [558, 366] width 52 height 21
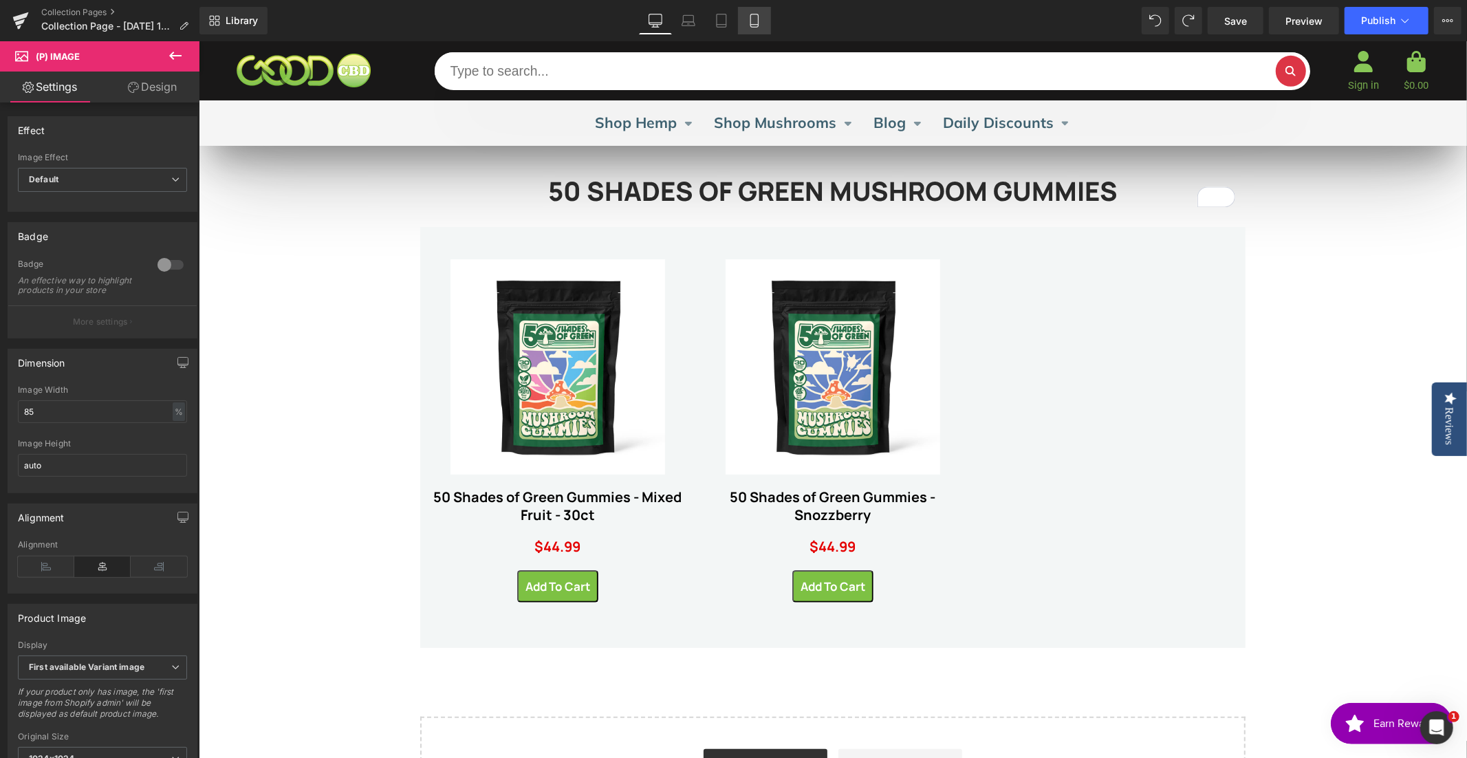
click at [750, 21] on icon at bounding box center [755, 21] width 14 height 14
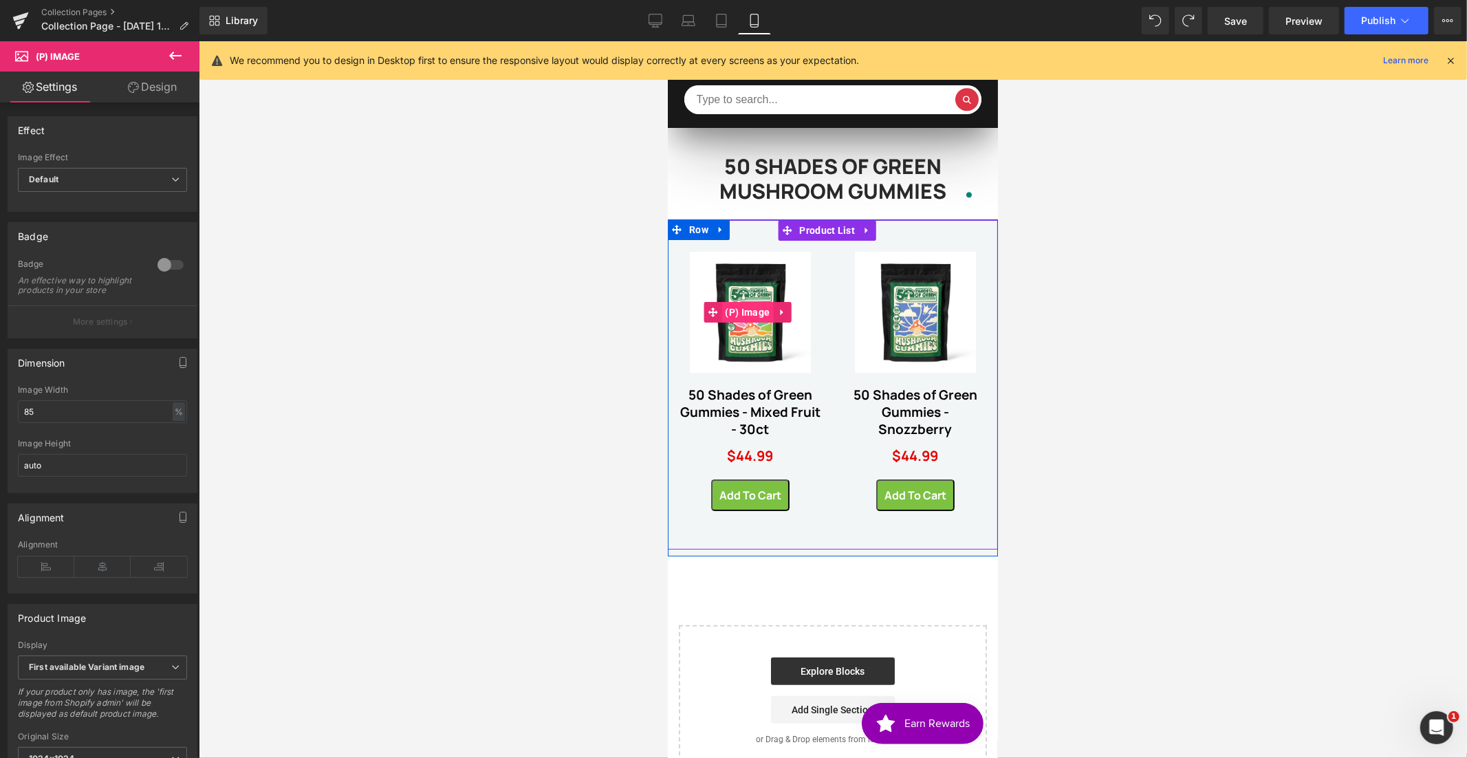
click at [749, 305] on span "(P) Image" at bounding box center [747, 311] width 52 height 21
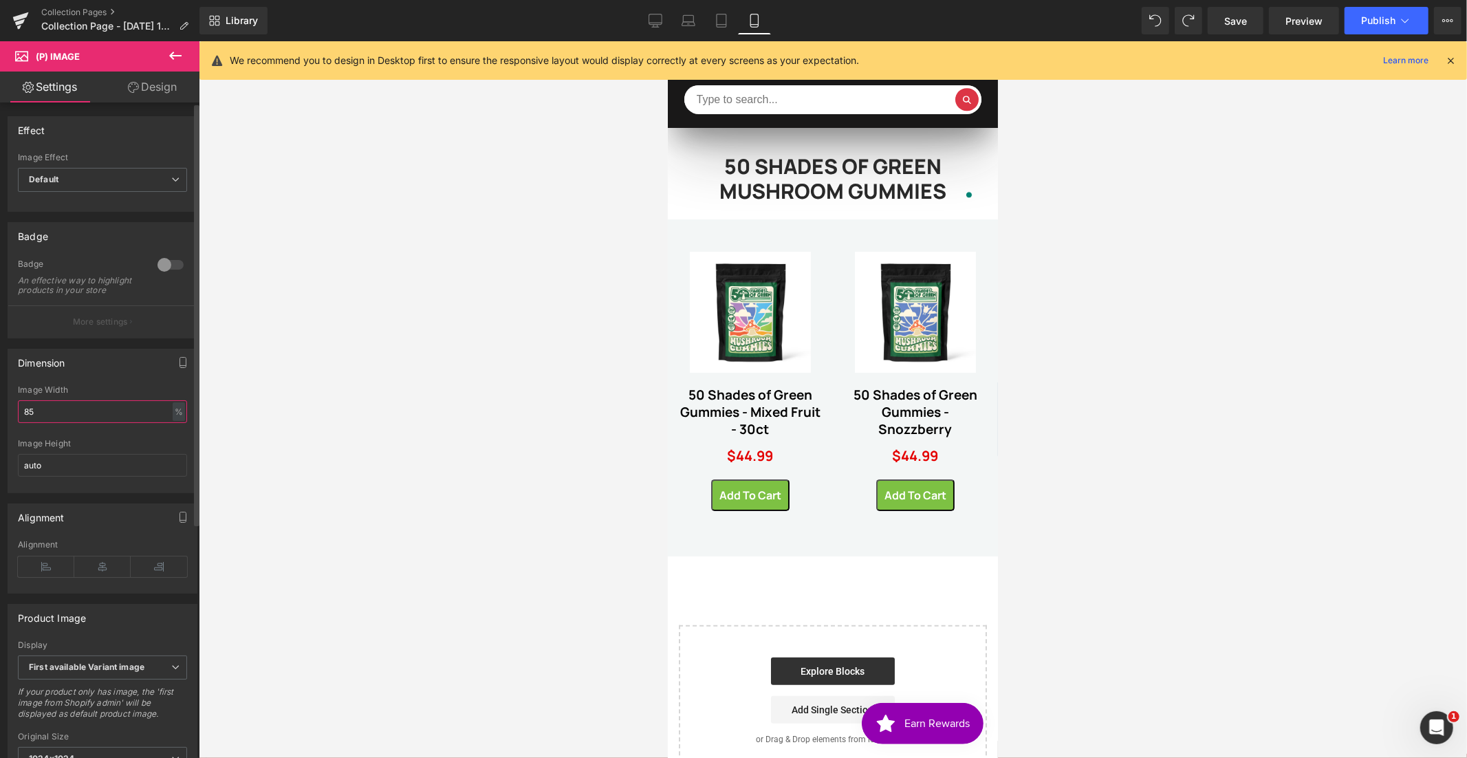
click at [58, 419] on input "85" at bounding box center [102, 411] width 169 height 23
type input "8"
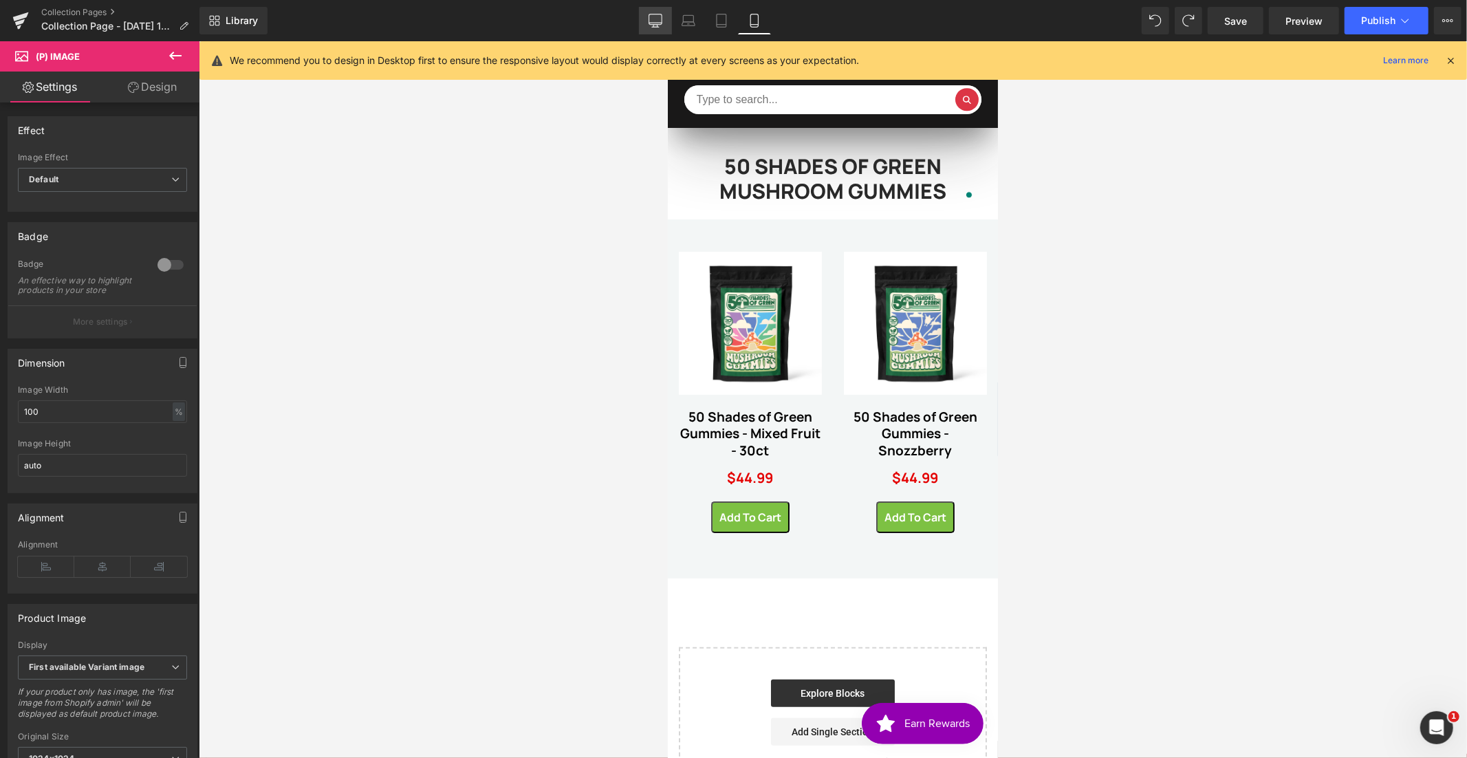
click at [662, 21] on icon at bounding box center [655, 21] width 14 height 14
type input "85"
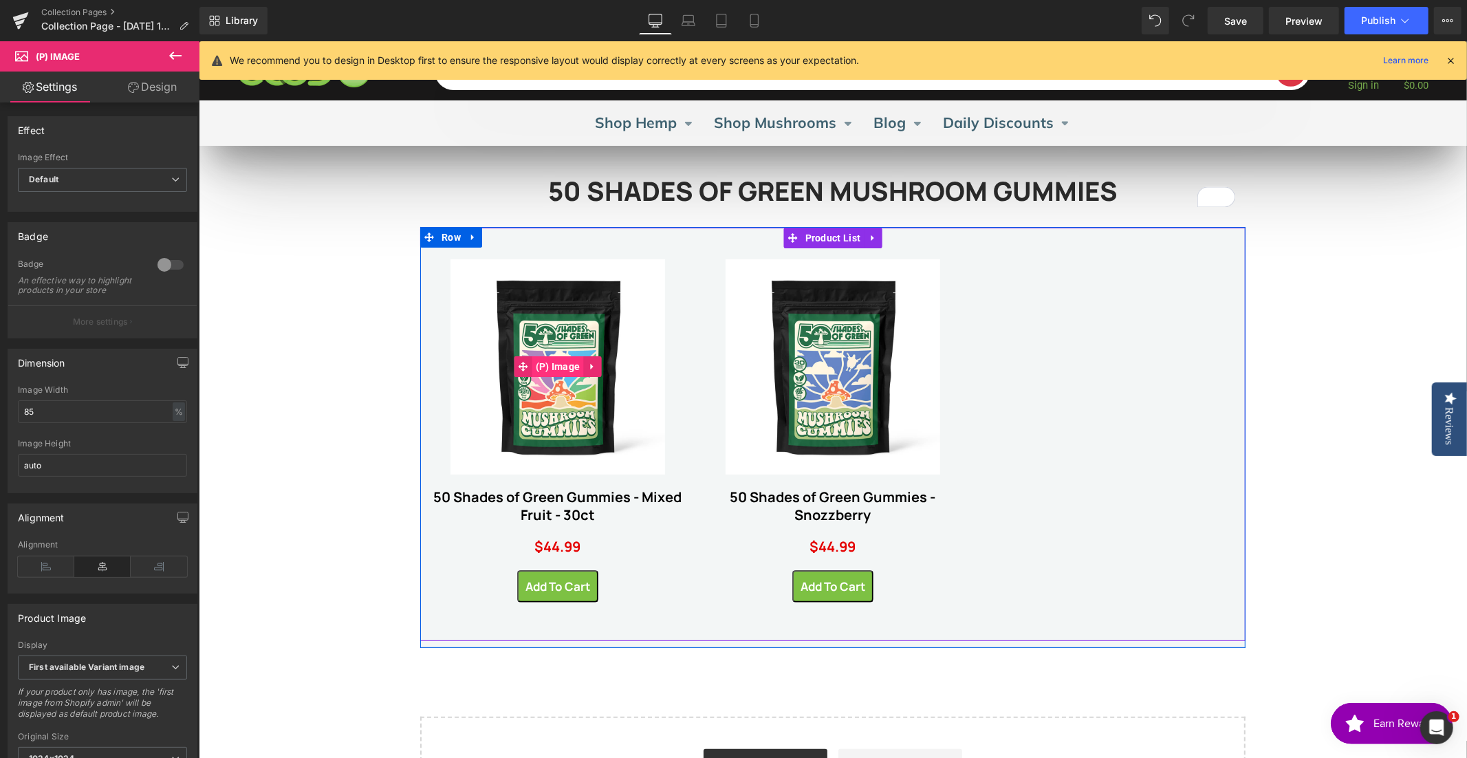
click at [556, 362] on span "(P) Image" at bounding box center [558, 366] width 52 height 21
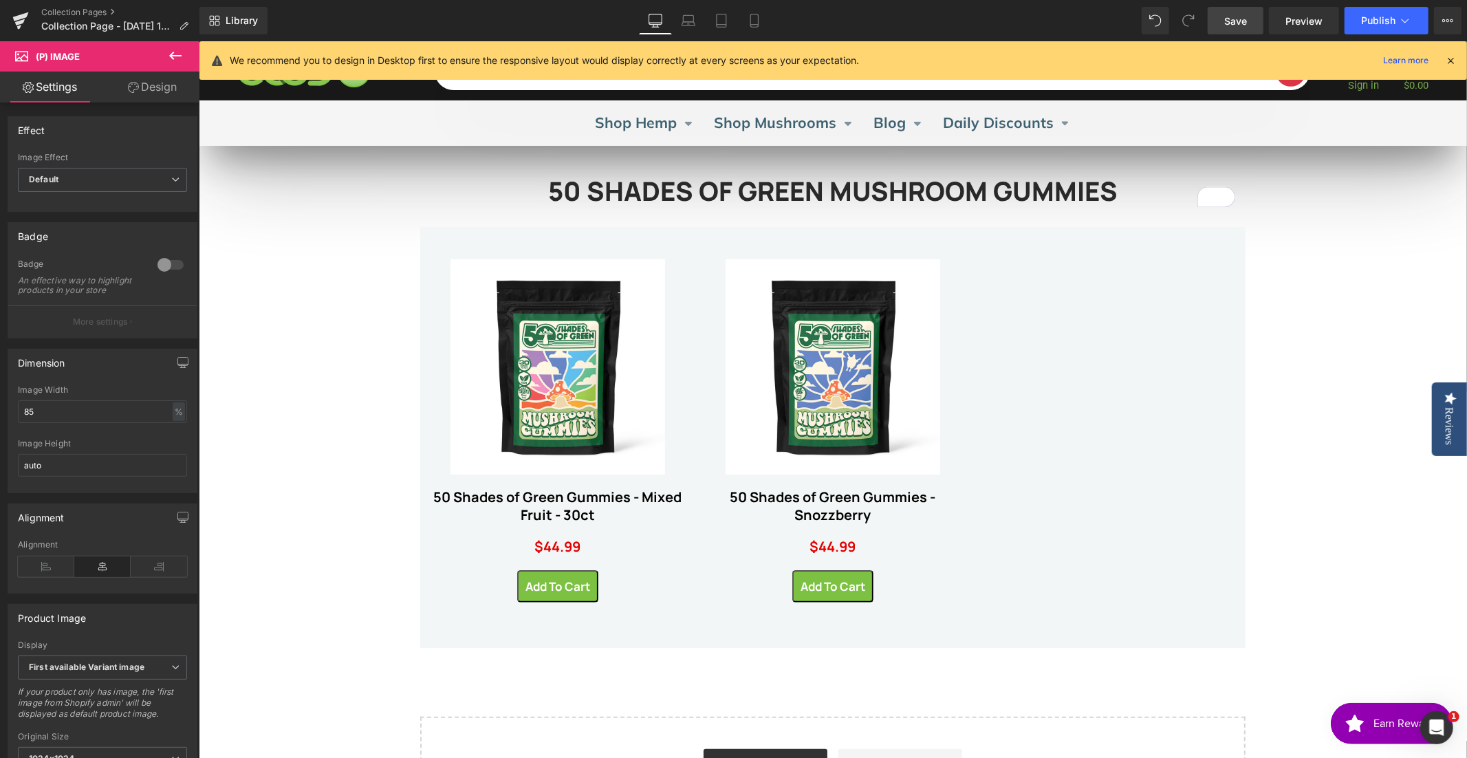
click at [1225, 19] on span "Save" at bounding box center [1235, 21] width 23 height 14
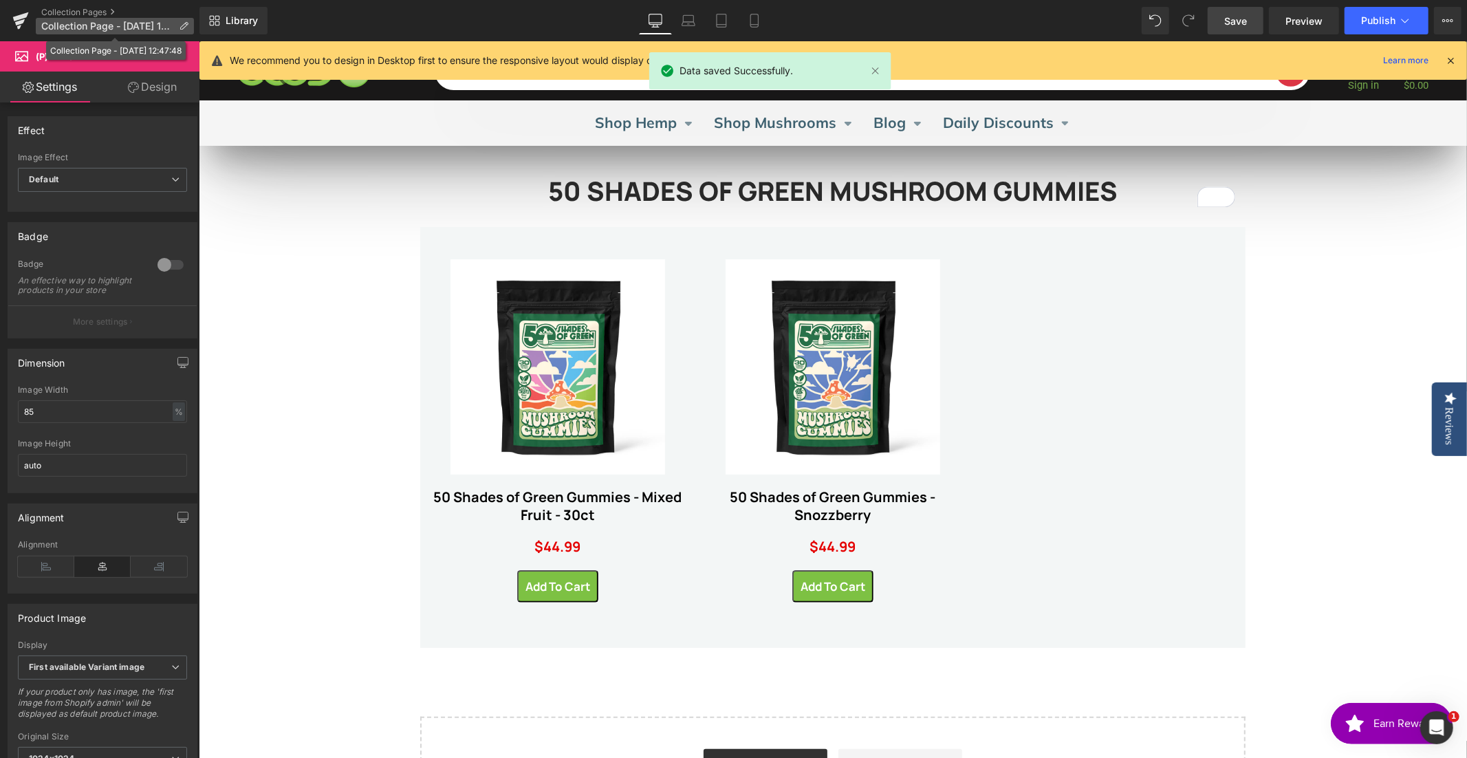
click at [184, 23] on icon at bounding box center [184, 26] width 10 height 10
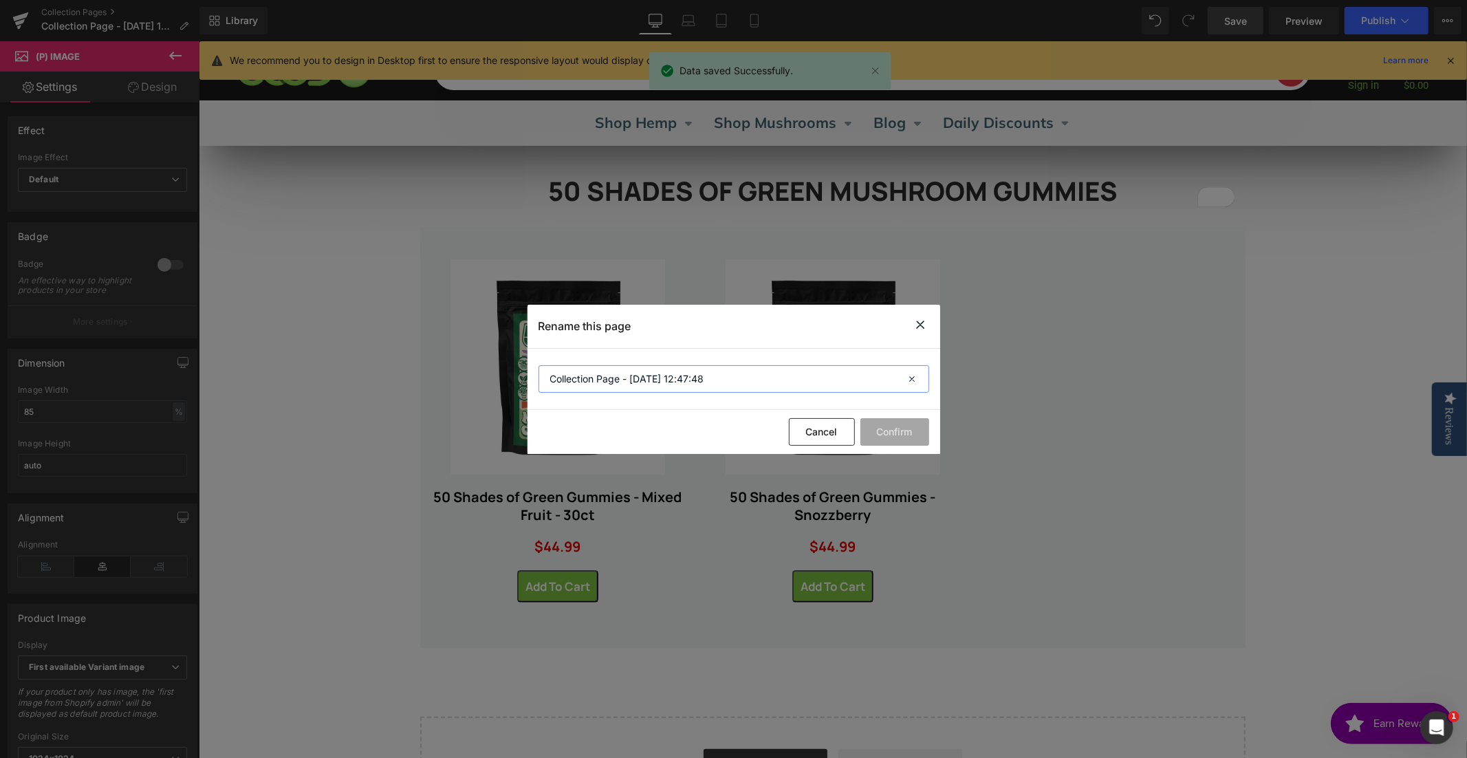
click at [626, 375] on input "Collection Page - Oct 4, 12:47:48" at bounding box center [733, 379] width 391 height 28
type input "50 shades of green mushroom gummies"
click at [895, 430] on button "Confirm" at bounding box center [894, 432] width 69 height 28
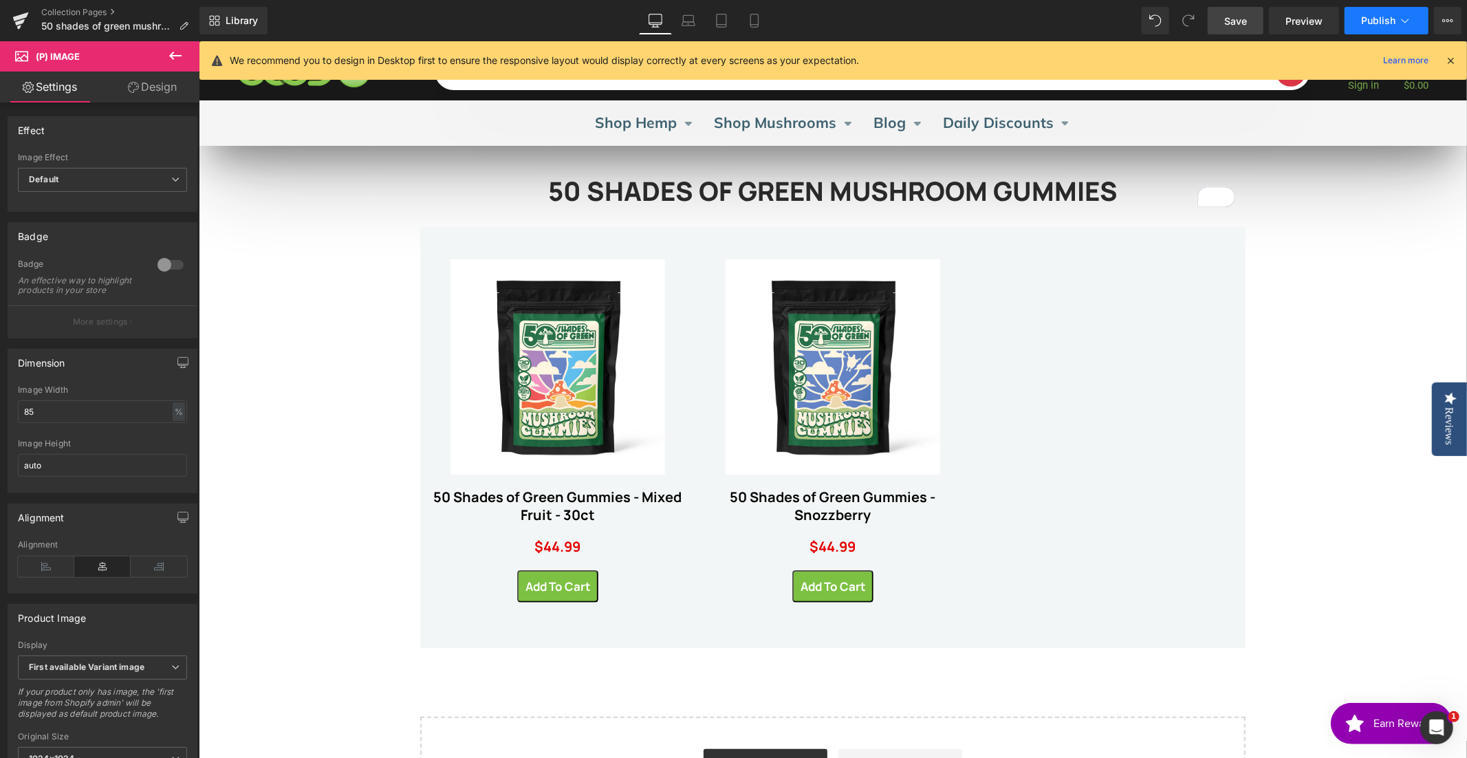
click at [1386, 15] on span "Publish" at bounding box center [1378, 20] width 34 height 11
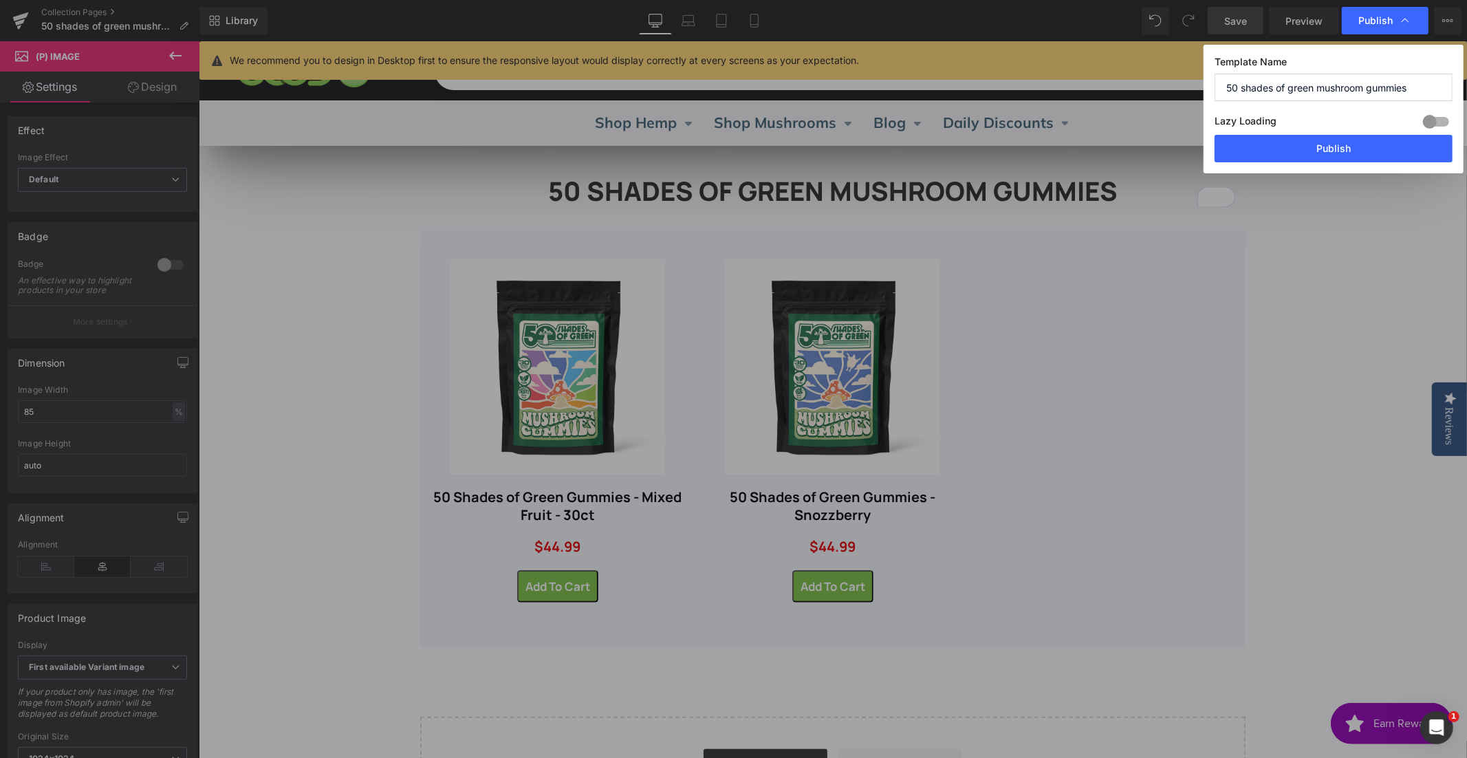
click at [1430, 117] on div at bounding box center [1435, 122] width 33 height 22
click at [1315, 149] on button "Publish" at bounding box center [1333, 149] width 238 height 28
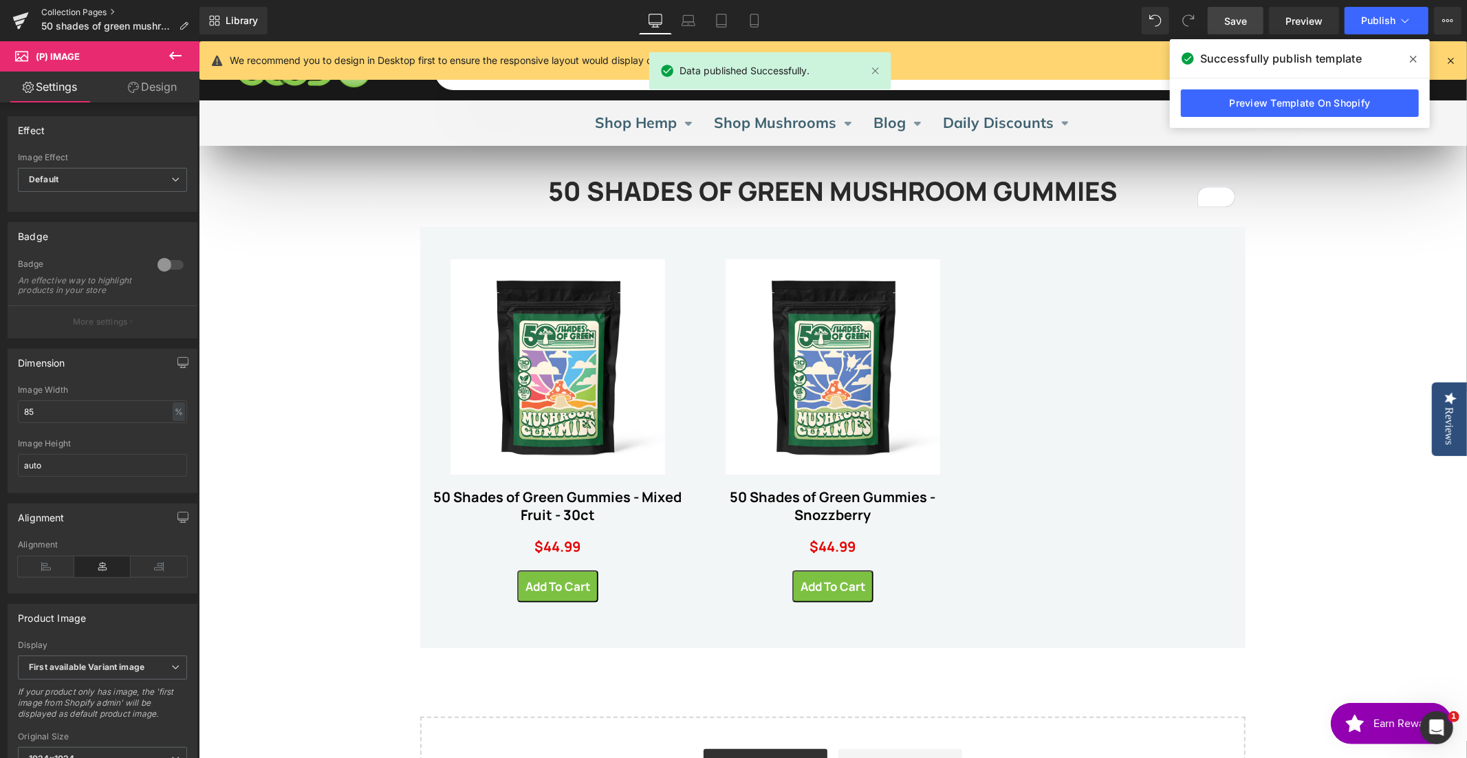
click at [85, 14] on link "Collection Pages" at bounding box center [120, 12] width 158 height 11
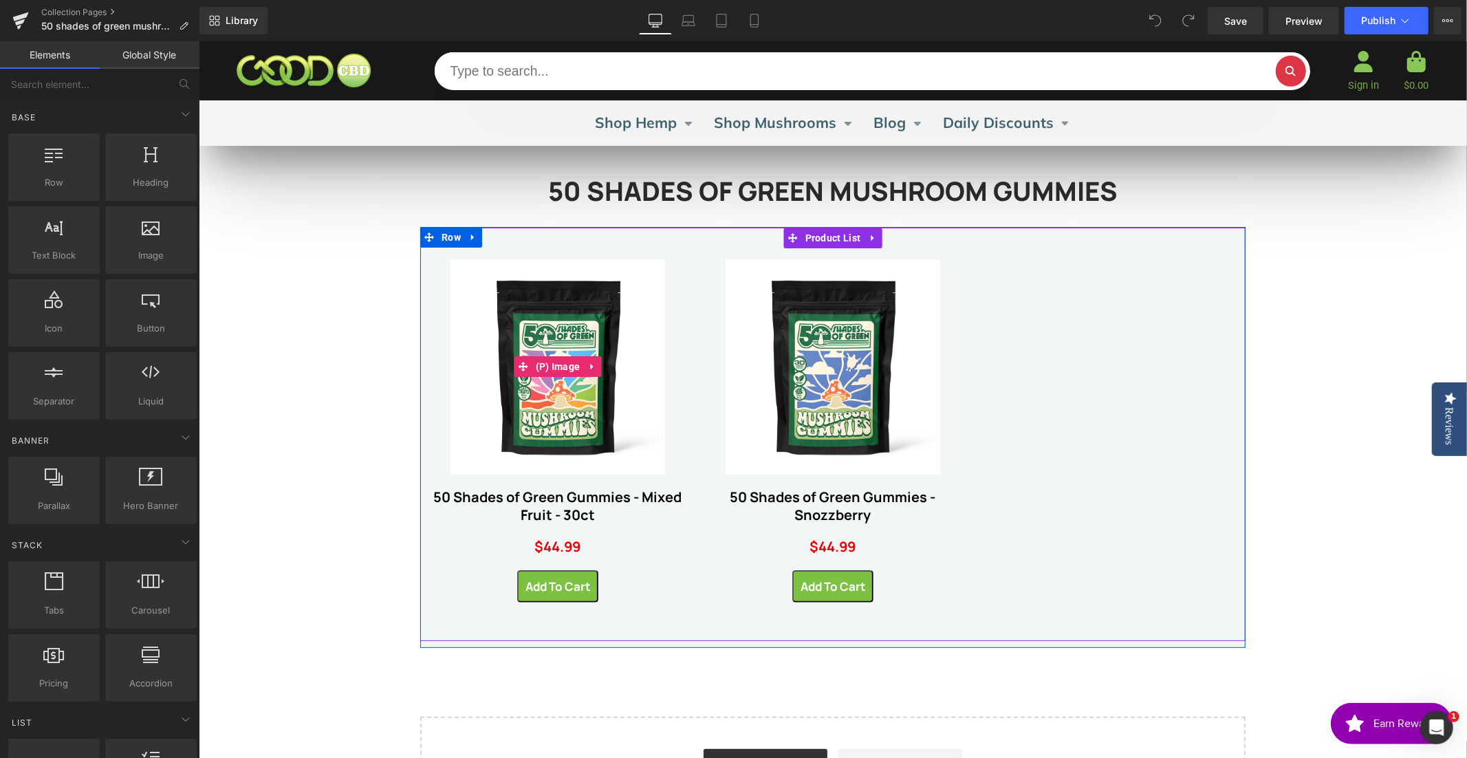
click at [558, 367] on span "(P) Image" at bounding box center [558, 366] width 52 height 21
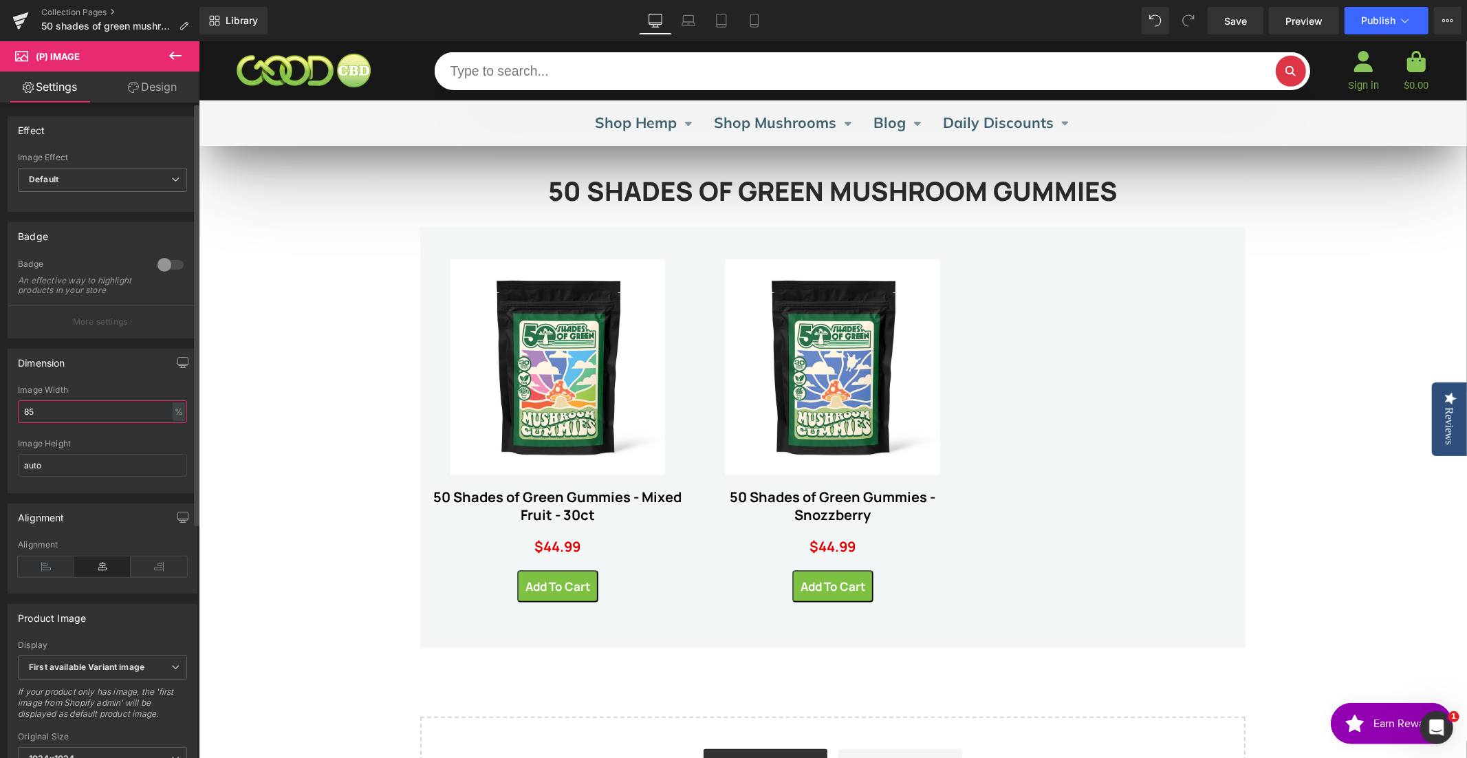
click at [36, 417] on input "85" at bounding box center [102, 411] width 169 height 23
type input "8"
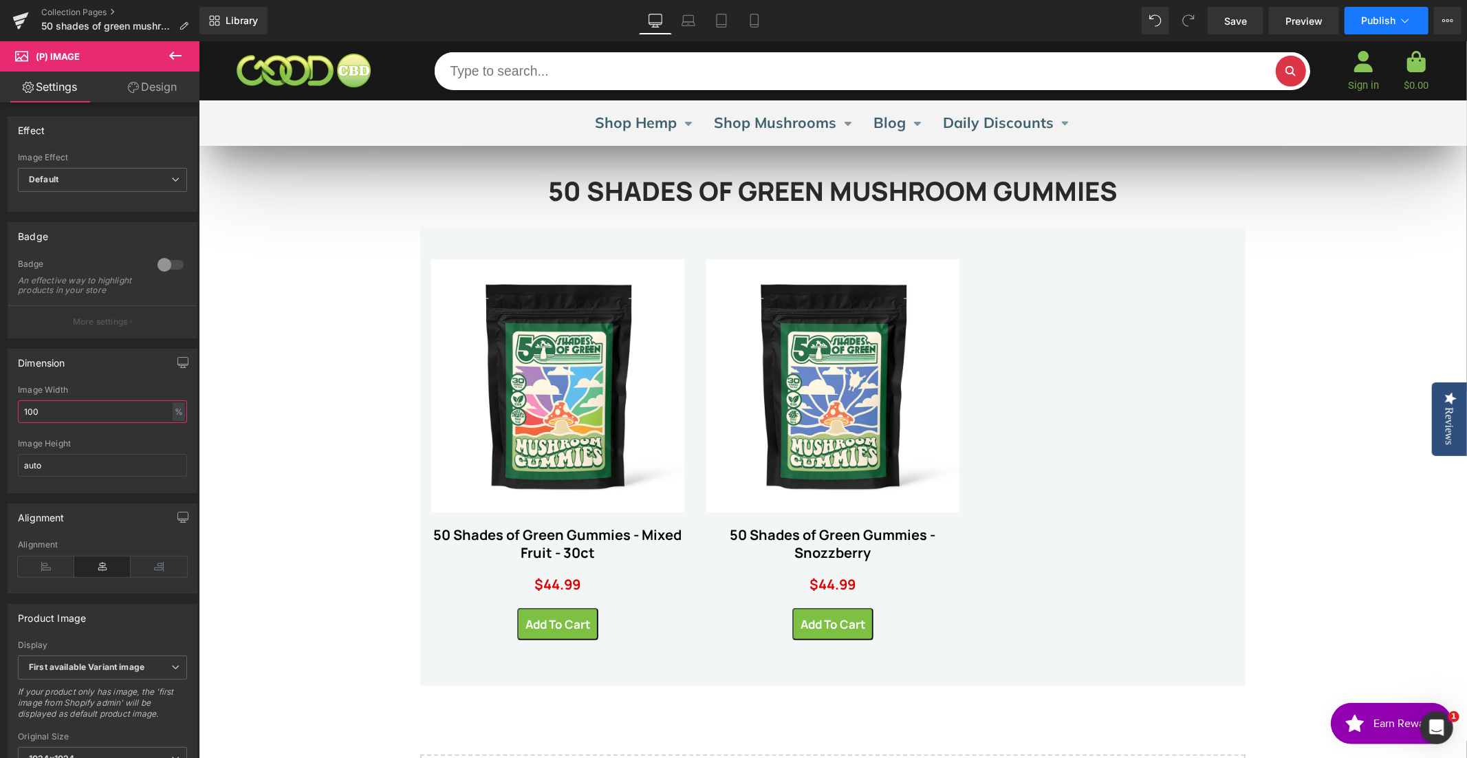
type input "100"
click at [1378, 19] on span "Publish" at bounding box center [1378, 20] width 34 height 11
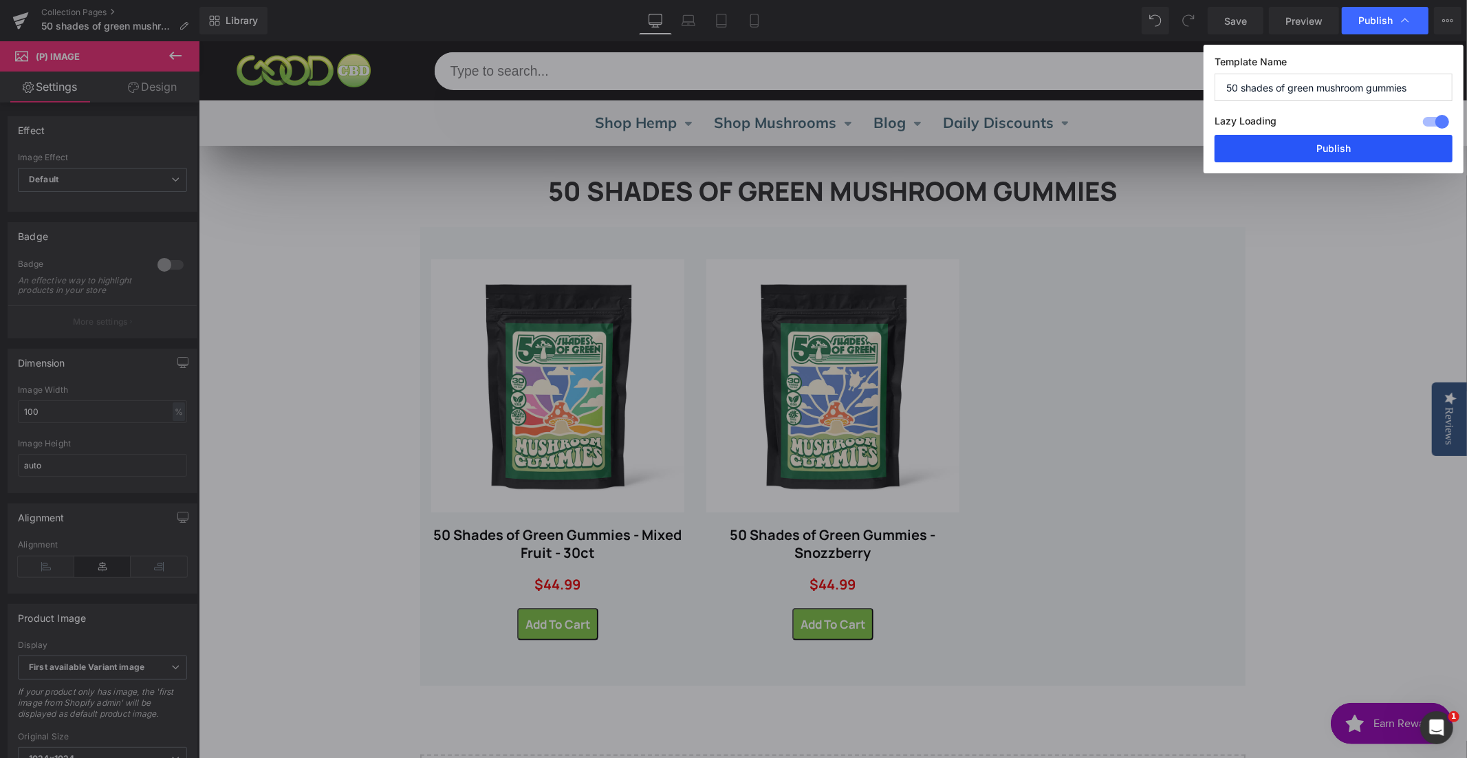
click at [1335, 148] on button "Publish" at bounding box center [1333, 149] width 238 height 28
